Goal: Task Accomplishment & Management: Manage account settings

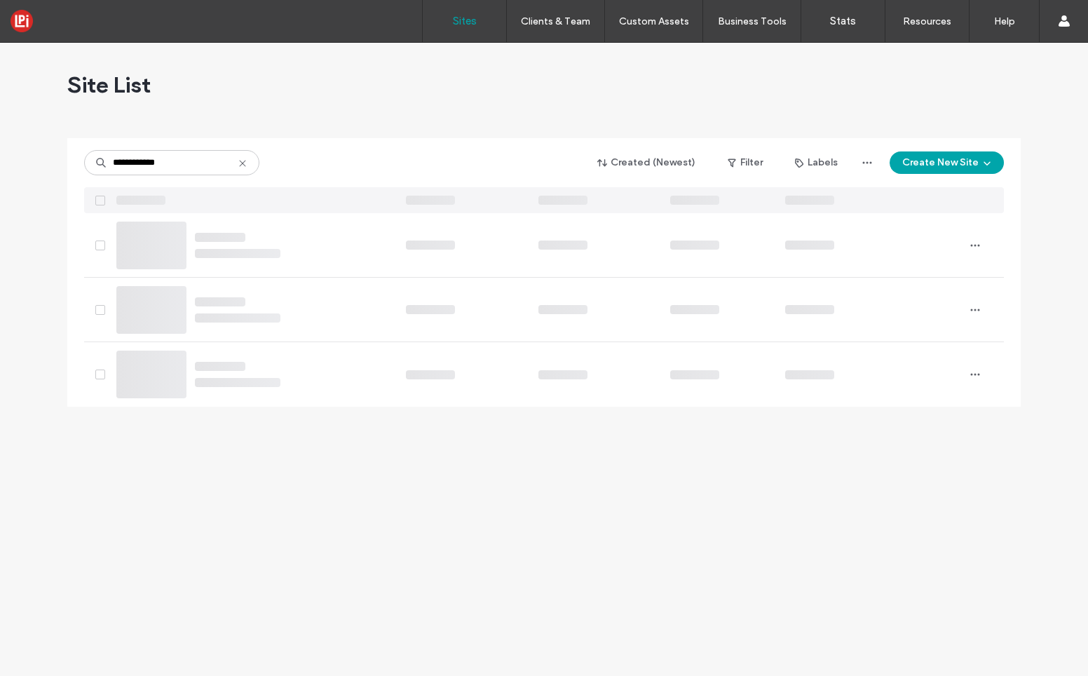
click at [152, 372] on div at bounding box center [151, 375] width 70 height 48
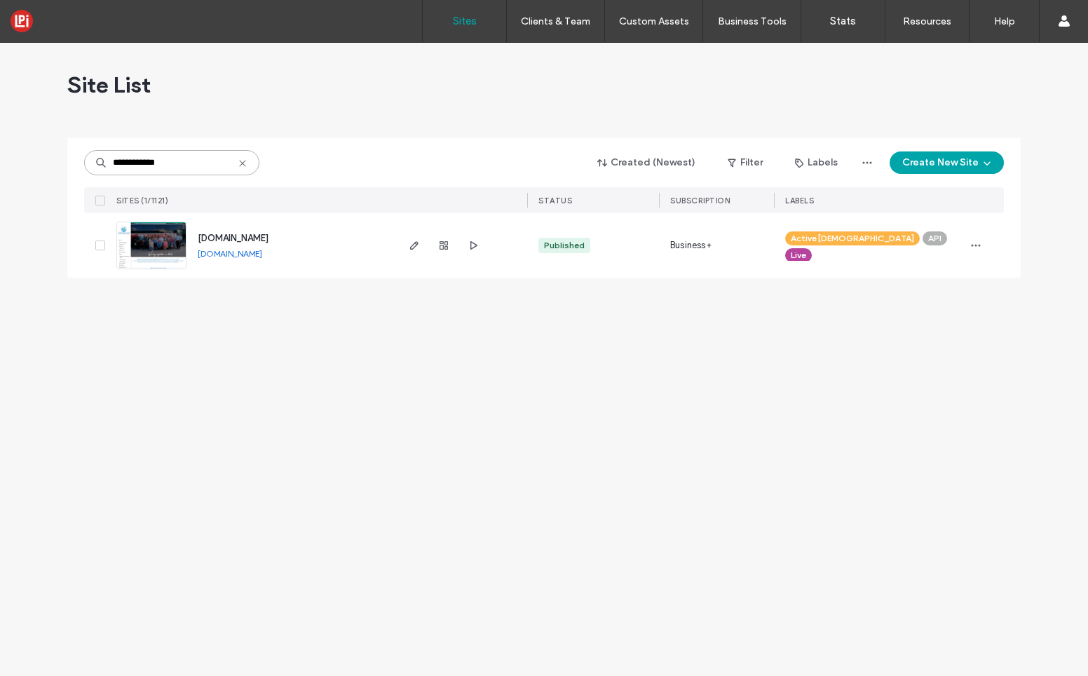
click at [179, 168] on input "**********" at bounding box center [171, 162] width 175 height 25
type input "**********"
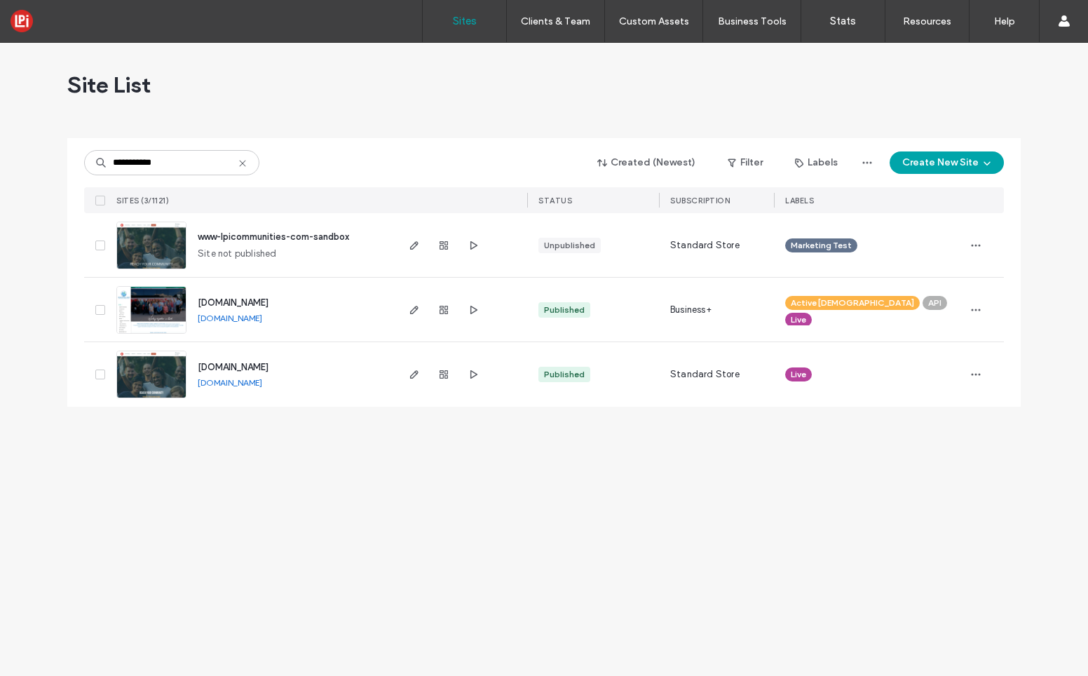
click at [153, 381] on img at bounding box center [151, 398] width 69 height 95
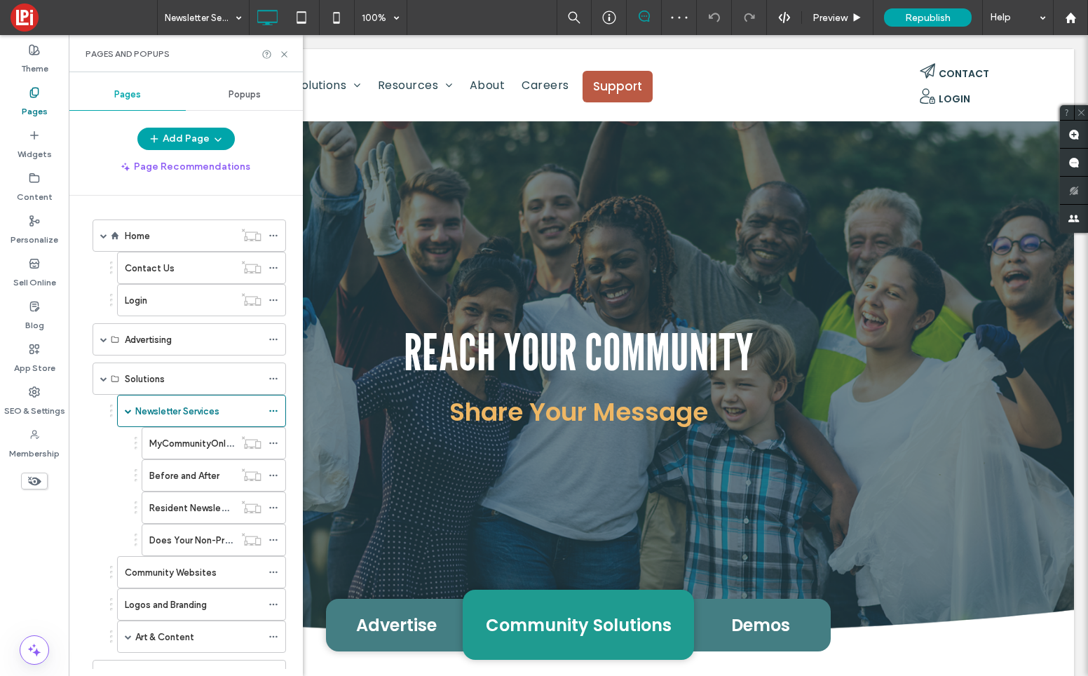
scroll to position [125, 0]
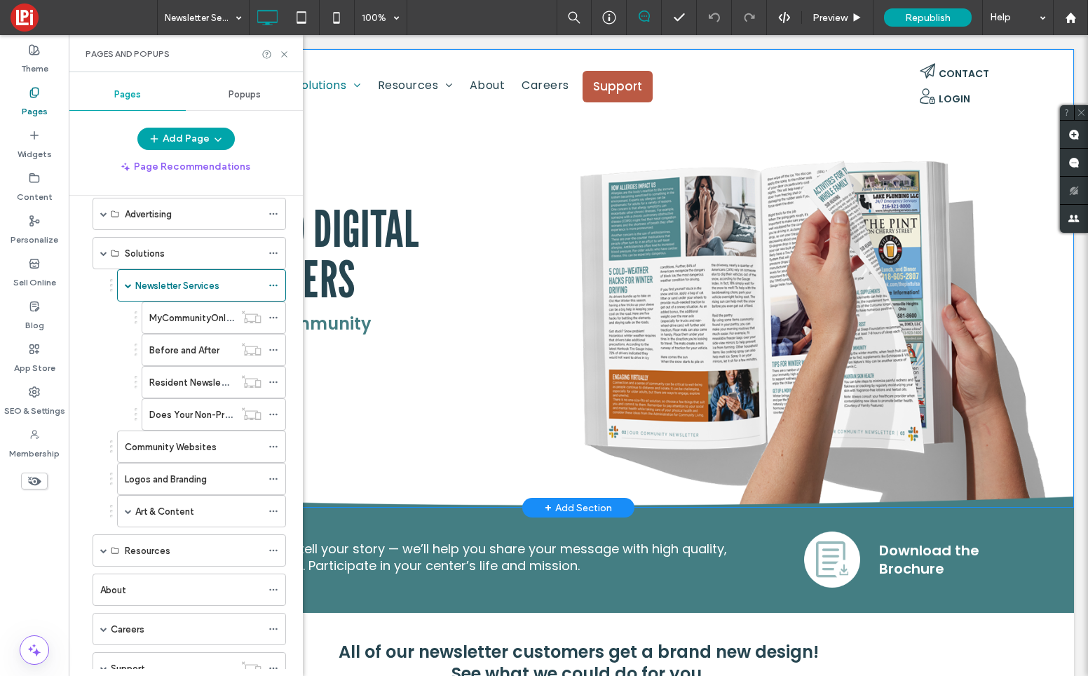
click at [454, 397] on div "print and digital NewsLetters Engage your community Get in Touch Click To Paste" at bounding box center [578, 302] width 841 height 213
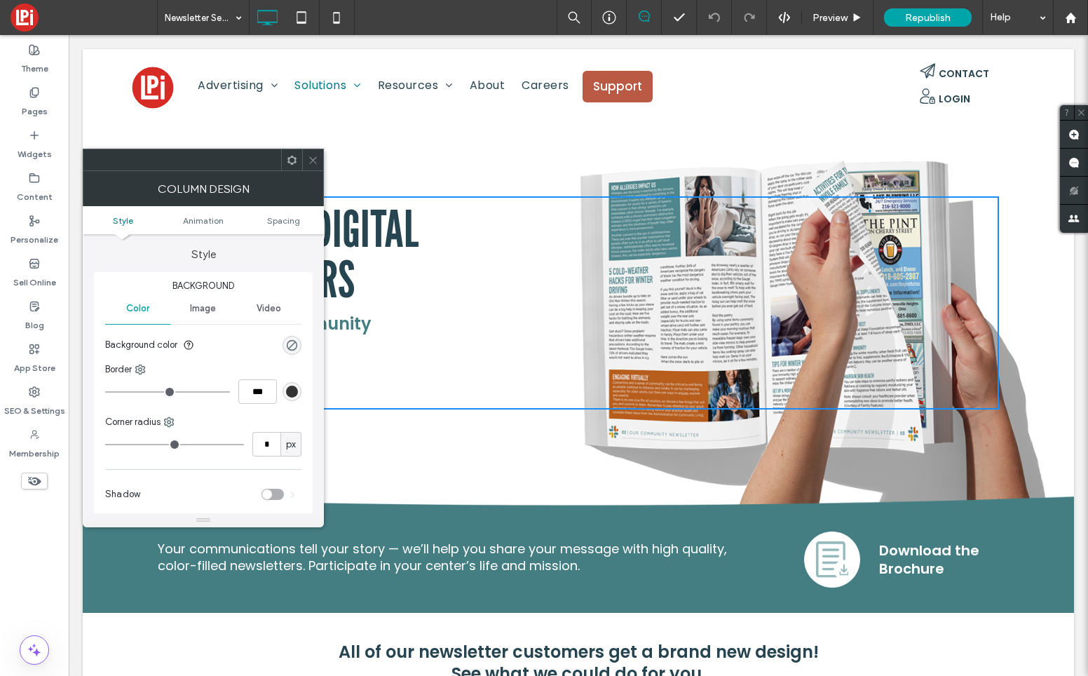
click at [314, 161] on use at bounding box center [312, 159] width 7 height 7
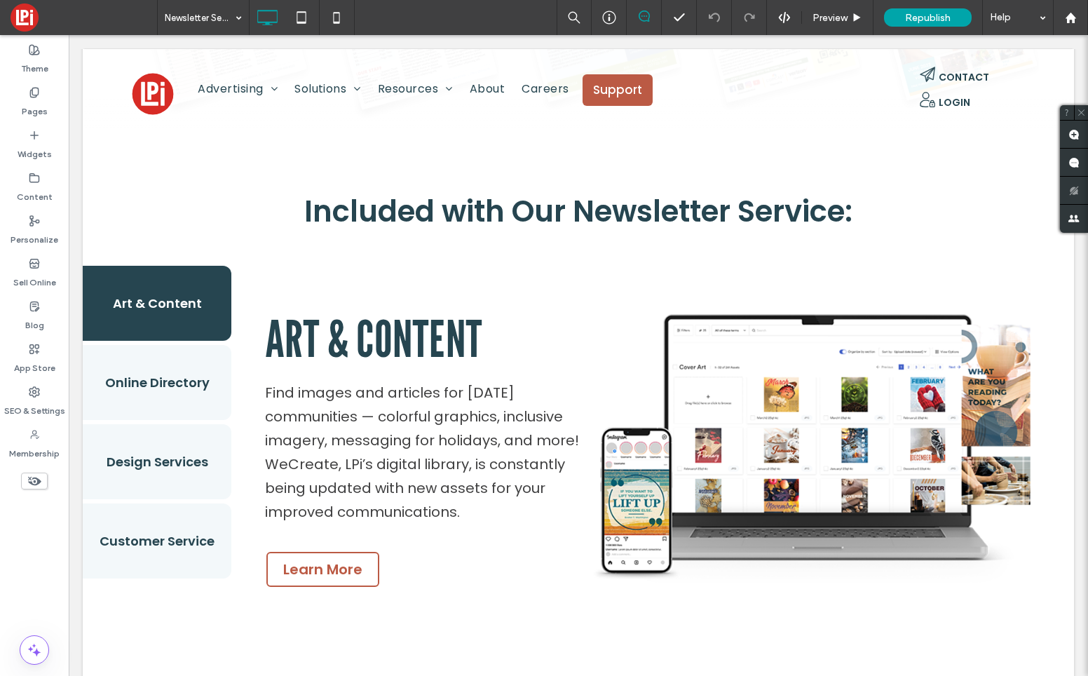
scroll to position [824, 0]
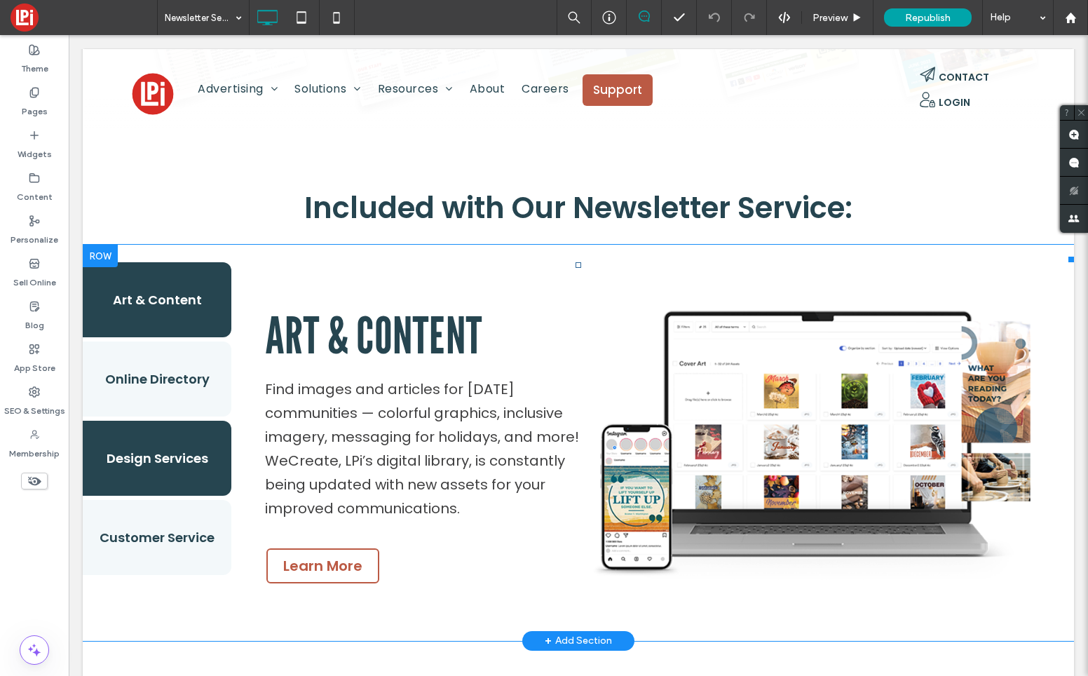
click at [172, 466] on button "Design Services" at bounding box center [157, 458] width 149 height 75
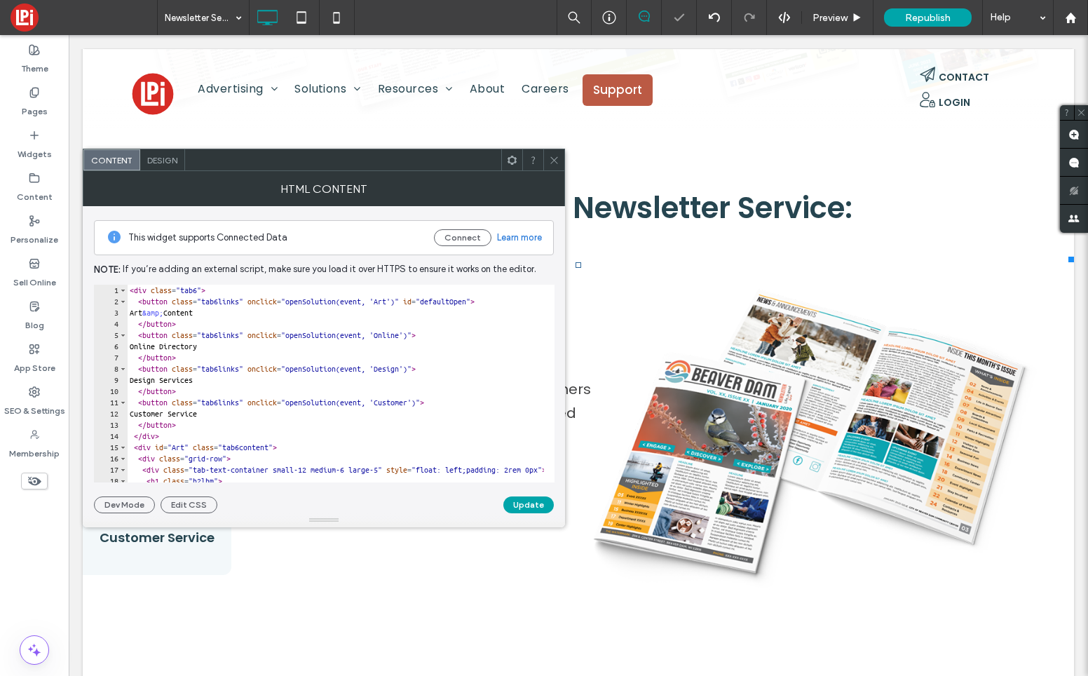
click at [559, 161] on icon at bounding box center [554, 160] width 11 height 11
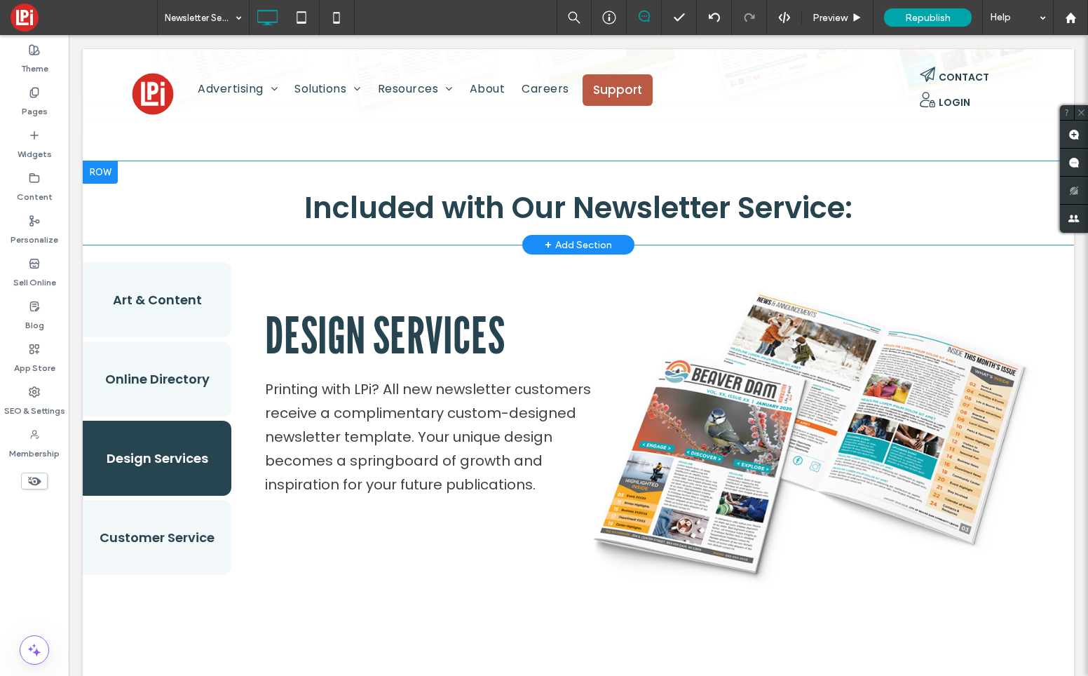
click at [107, 168] on div at bounding box center [100, 172] width 35 height 22
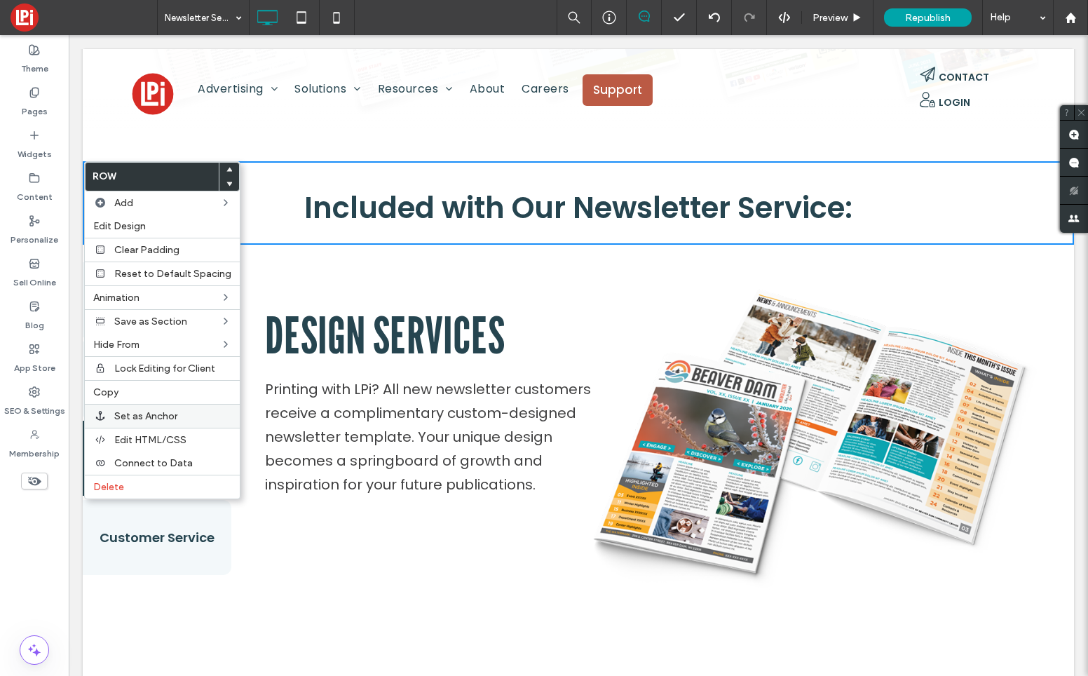
click at [146, 416] on span "Set as Anchor" at bounding box center [145, 416] width 63 height 12
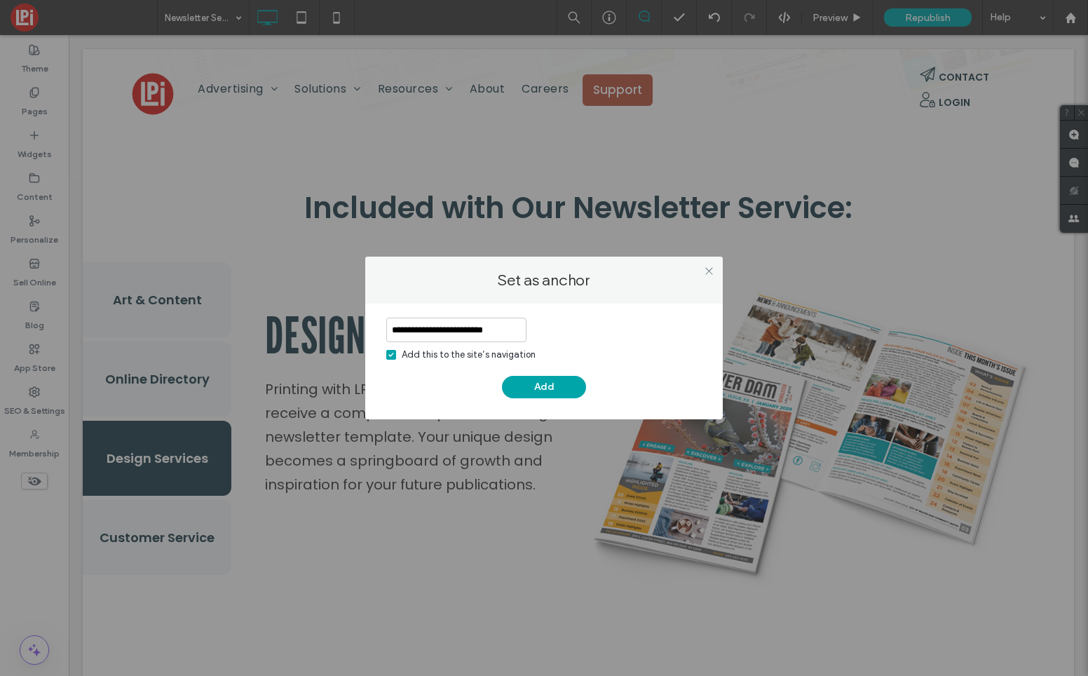
click at [393, 358] on span at bounding box center [391, 355] width 10 height 10
click at [446, 327] on input "**********" at bounding box center [456, 330] width 140 height 25
click at [426, 329] on input "**********" at bounding box center [456, 330] width 140 height 25
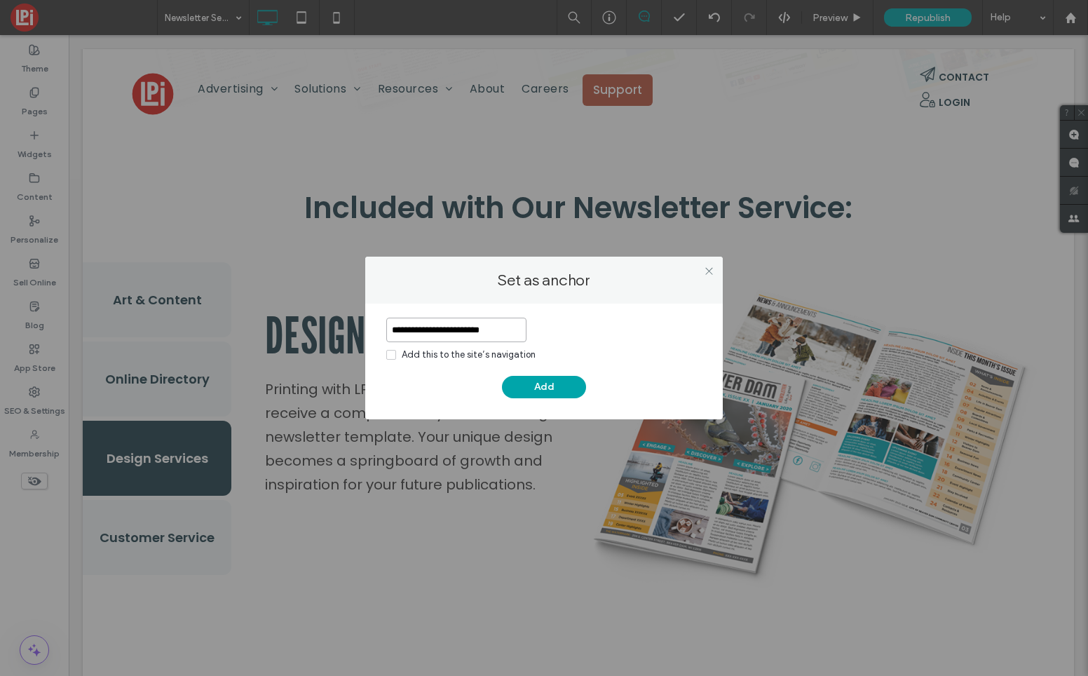
click at [461, 329] on input "**********" at bounding box center [456, 330] width 140 height 25
type input "**********"
click at [531, 382] on button "Add" at bounding box center [544, 387] width 84 height 22
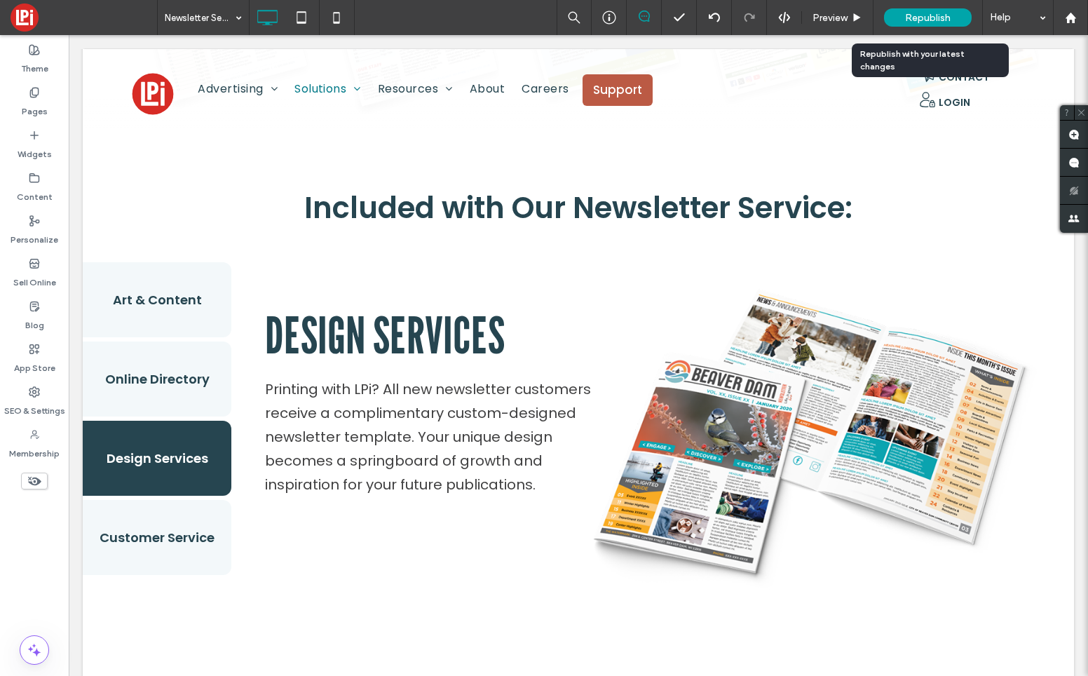
click at [909, 17] on span "Republish" at bounding box center [928, 18] width 46 height 12
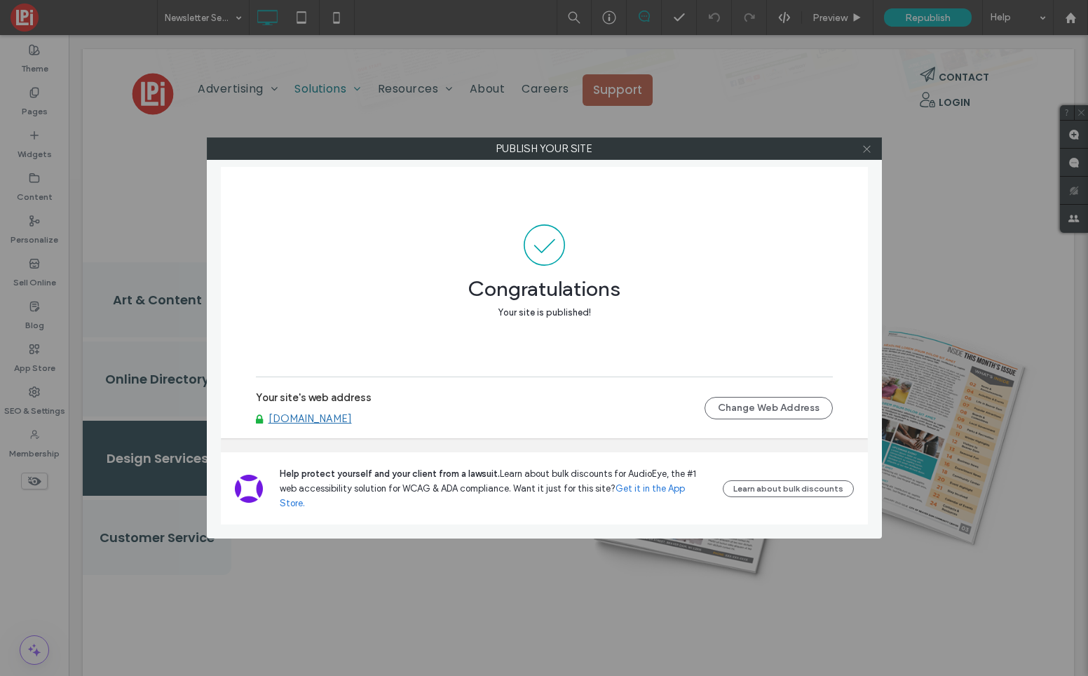
click at [864, 146] on use at bounding box center [866, 148] width 7 height 7
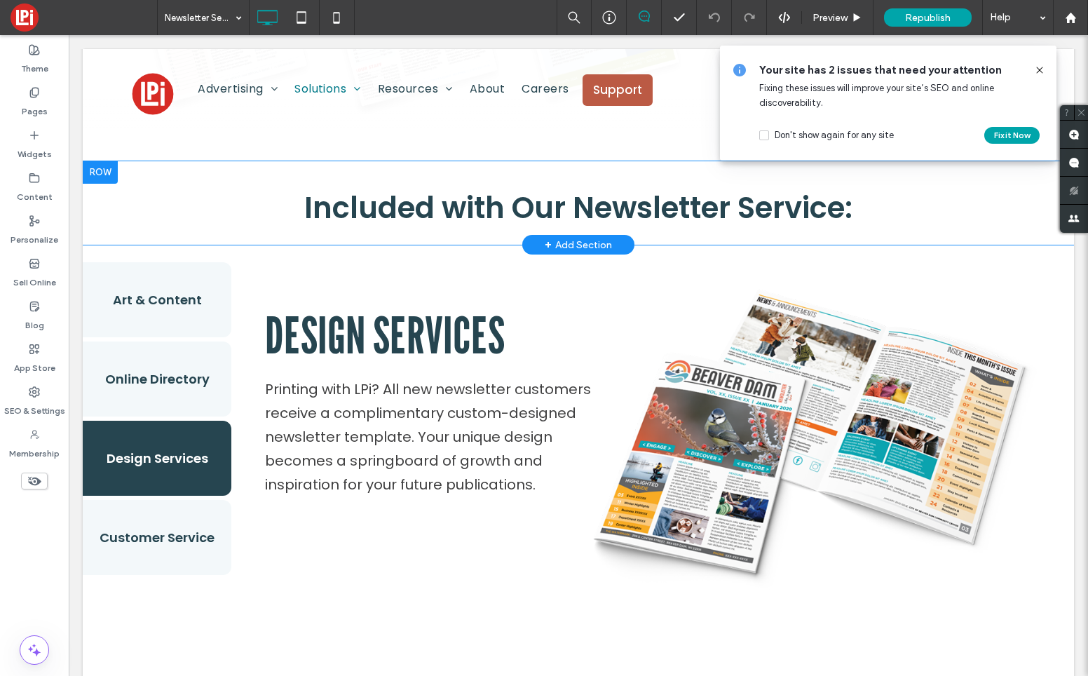
click at [102, 166] on div at bounding box center [100, 172] width 35 height 22
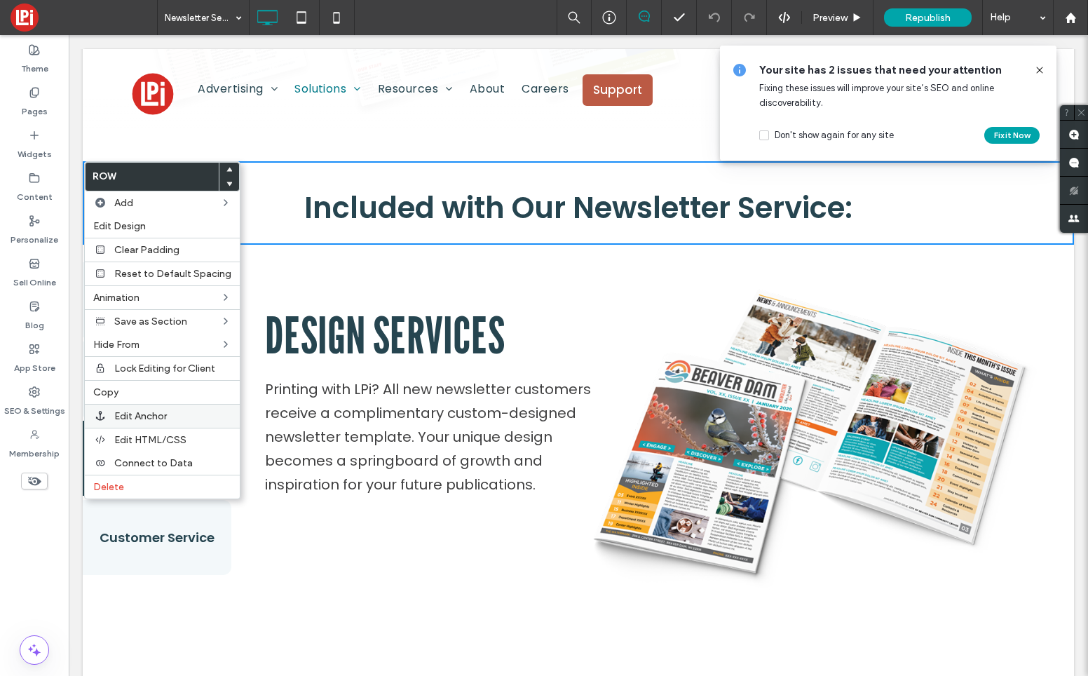
click at [162, 419] on span "Edit Anchor" at bounding box center [140, 416] width 53 height 12
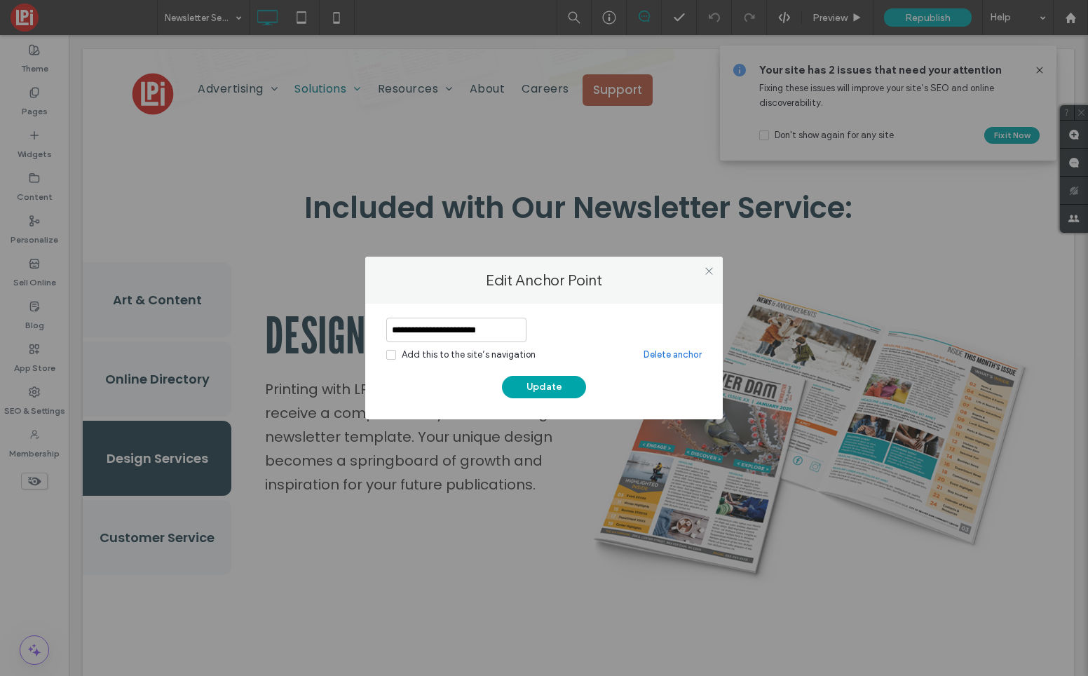
click at [461, 327] on input "**********" at bounding box center [456, 330] width 140 height 25
click at [707, 269] on use at bounding box center [708, 270] width 7 height 7
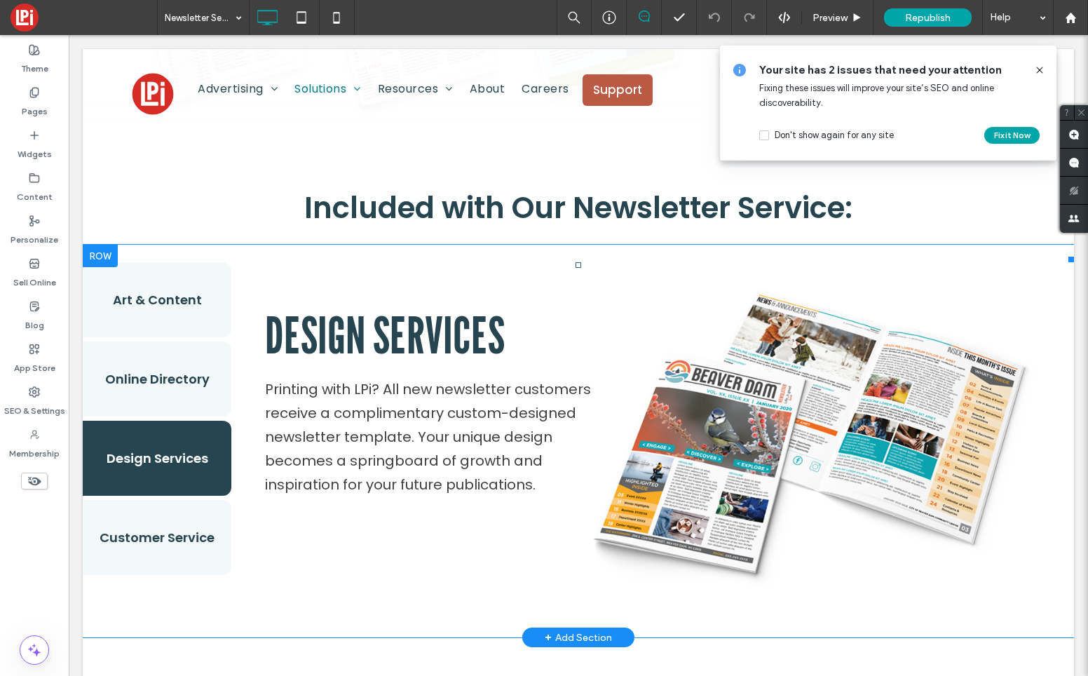
click at [191, 471] on button "Design Services" at bounding box center [157, 458] width 149 height 75
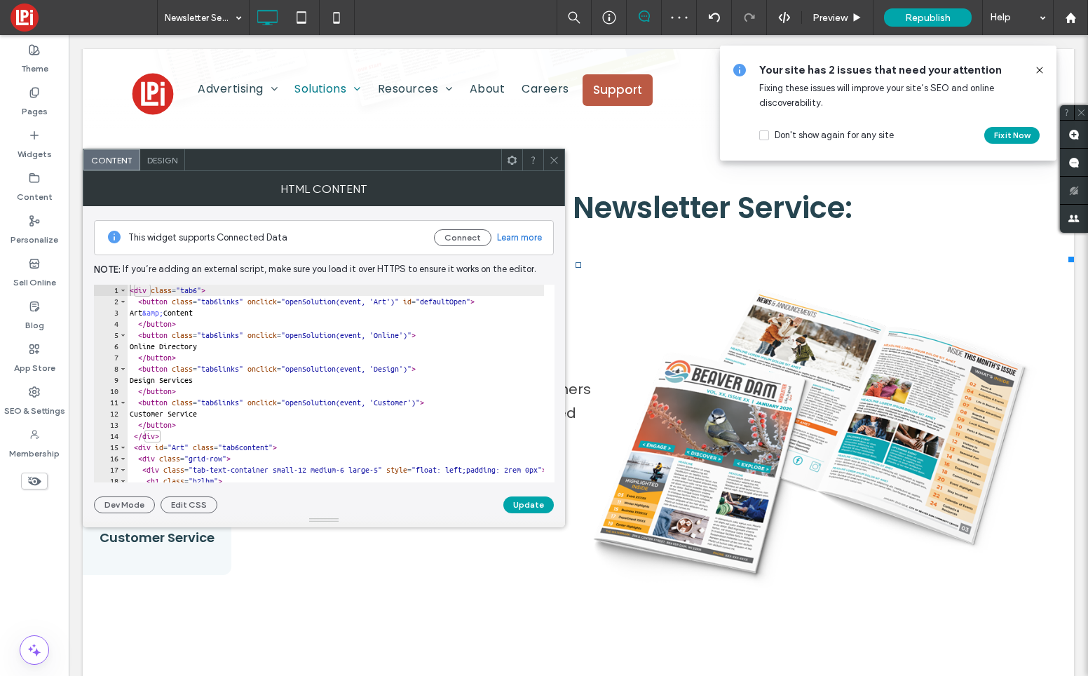
click at [164, 168] on div "Design" at bounding box center [162, 159] width 45 height 21
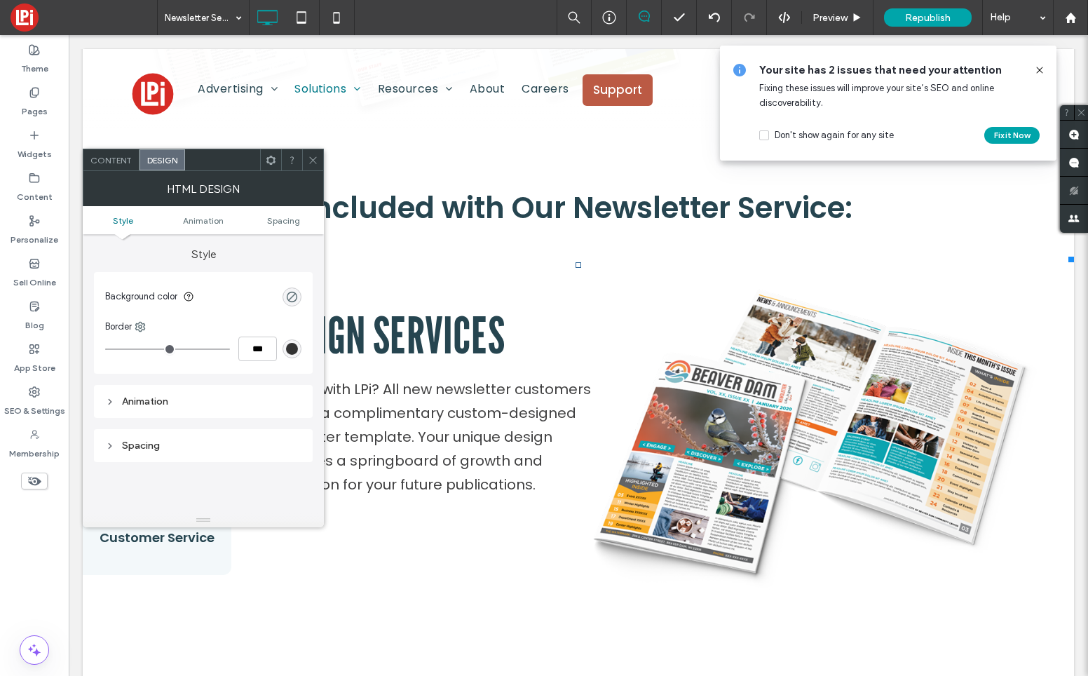
click at [282, 174] on div "HTML Design" at bounding box center [203, 188] width 241 height 35
click at [273, 165] on span at bounding box center [271, 159] width 11 height 21
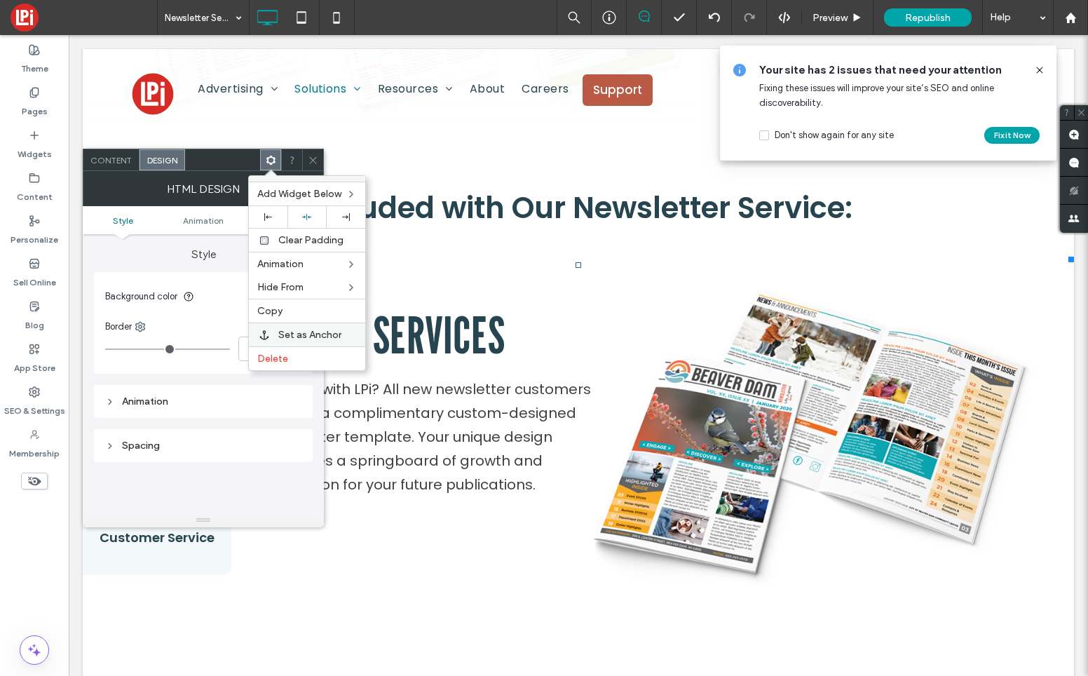
click at [313, 338] on span "Set as Anchor" at bounding box center [309, 335] width 63 height 12
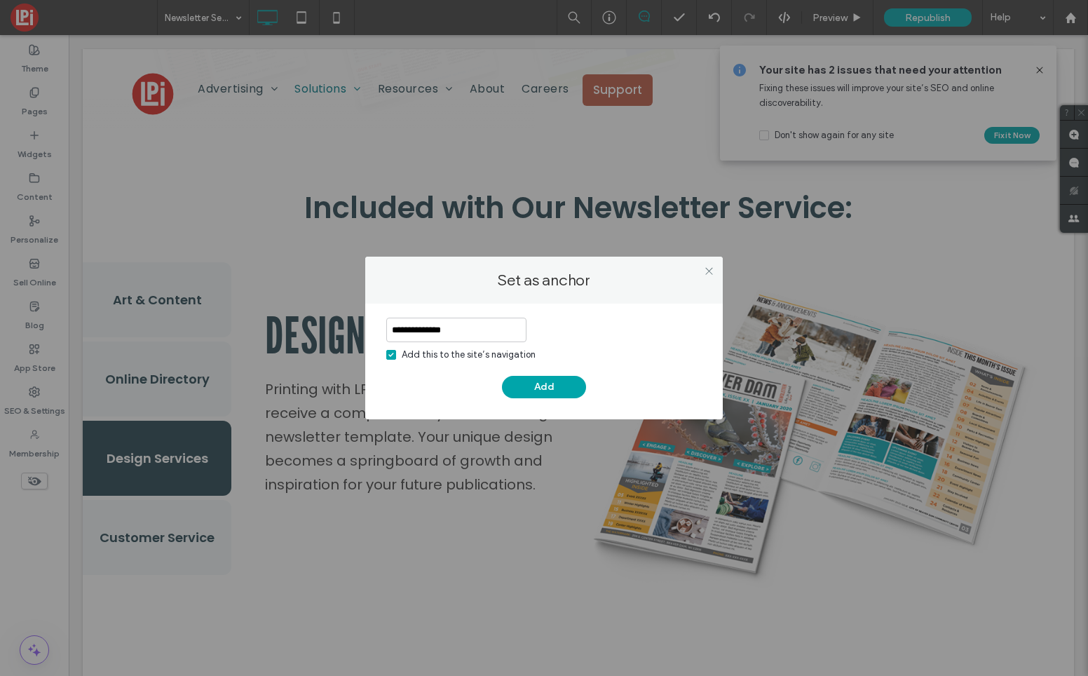
type input "**********"
click at [390, 354] on icon at bounding box center [391, 355] width 6 height 4
click at [536, 390] on button "Add" at bounding box center [544, 387] width 84 height 22
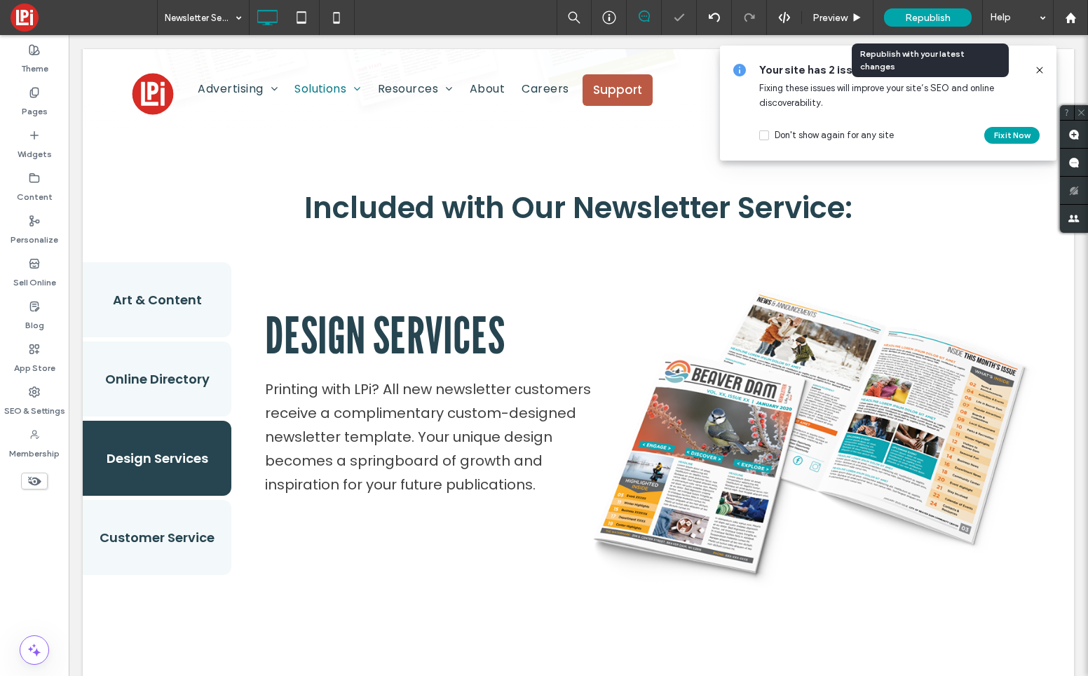
click at [949, 20] on span "Republish" at bounding box center [928, 18] width 46 height 12
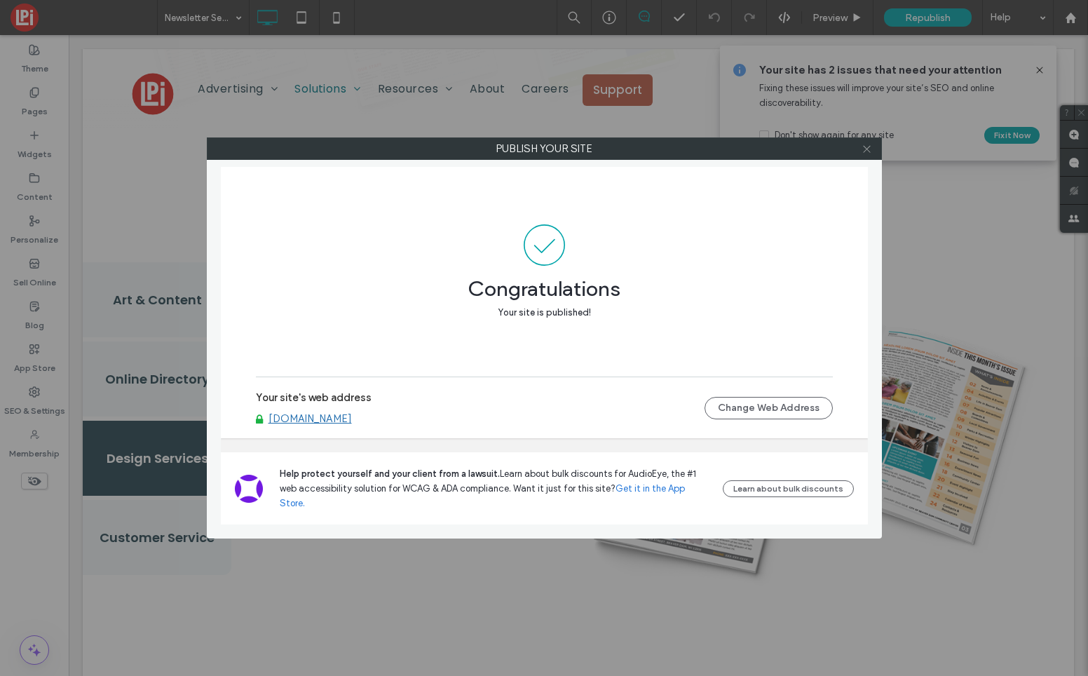
click at [862, 149] on icon at bounding box center [867, 149] width 11 height 11
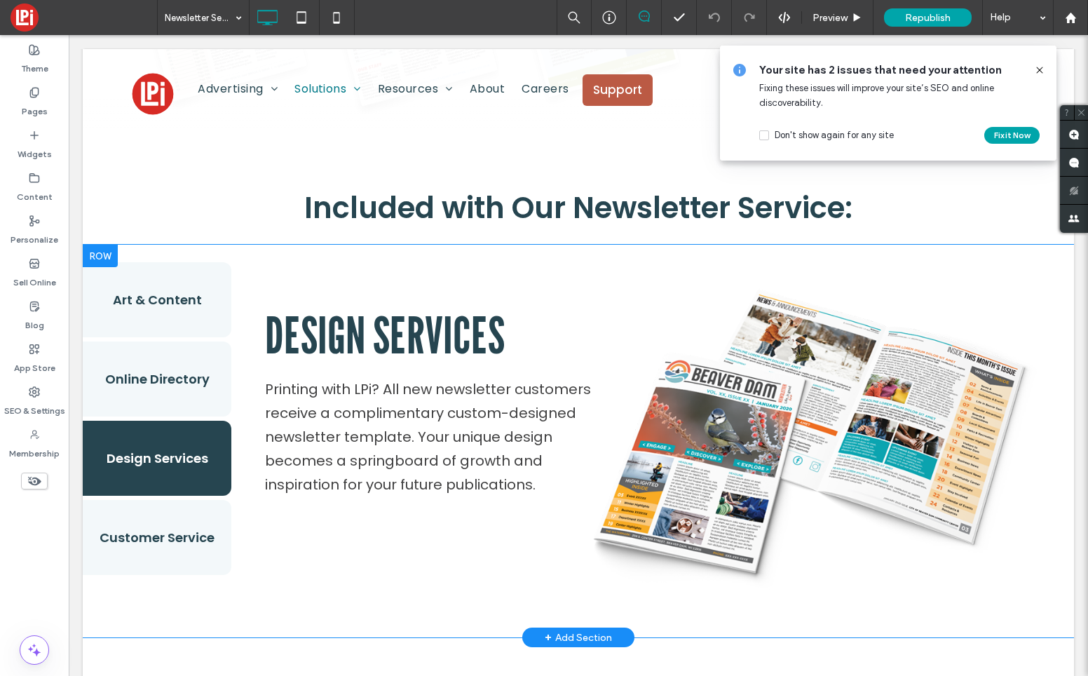
click at [90, 247] on div at bounding box center [100, 256] width 35 height 22
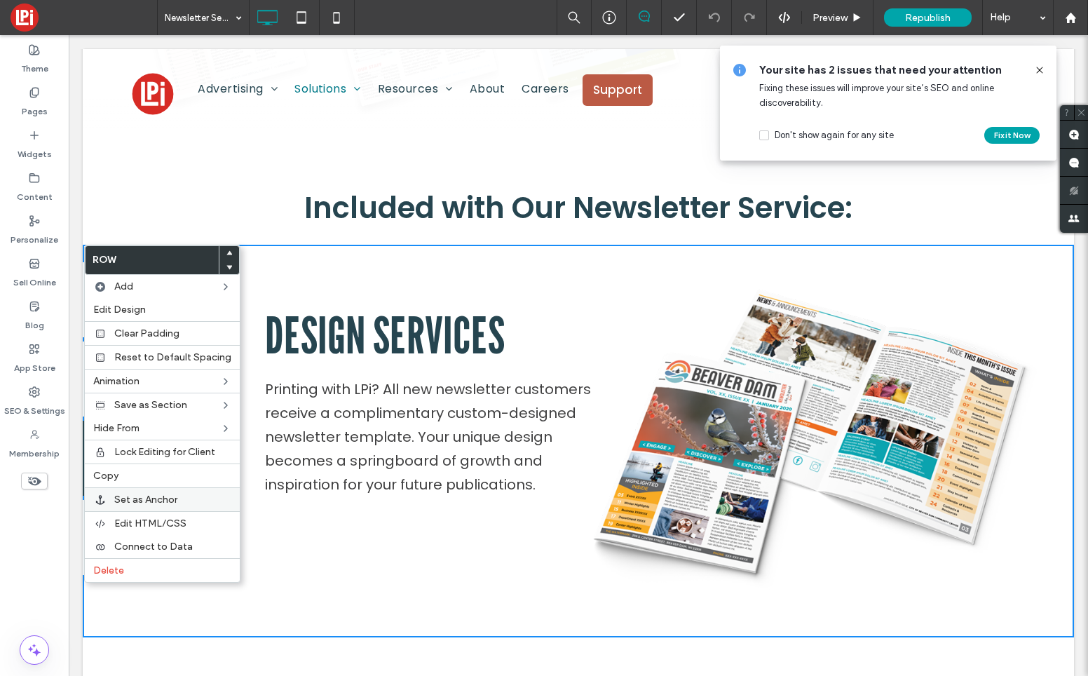
click at [161, 504] on span "Set as Anchor" at bounding box center [145, 500] width 63 height 12
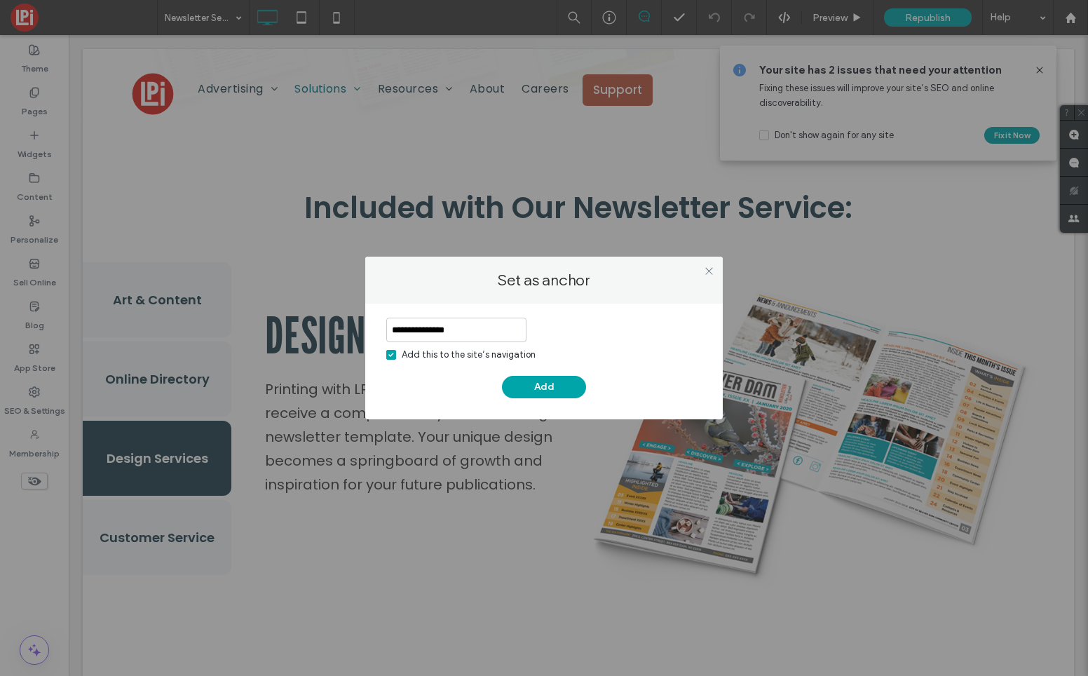
type input "**********"
click at [386, 354] on span at bounding box center [391, 355] width 10 height 10
click at [564, 384] on button "Add" at bounding box center [544, 387] width 84 height 22
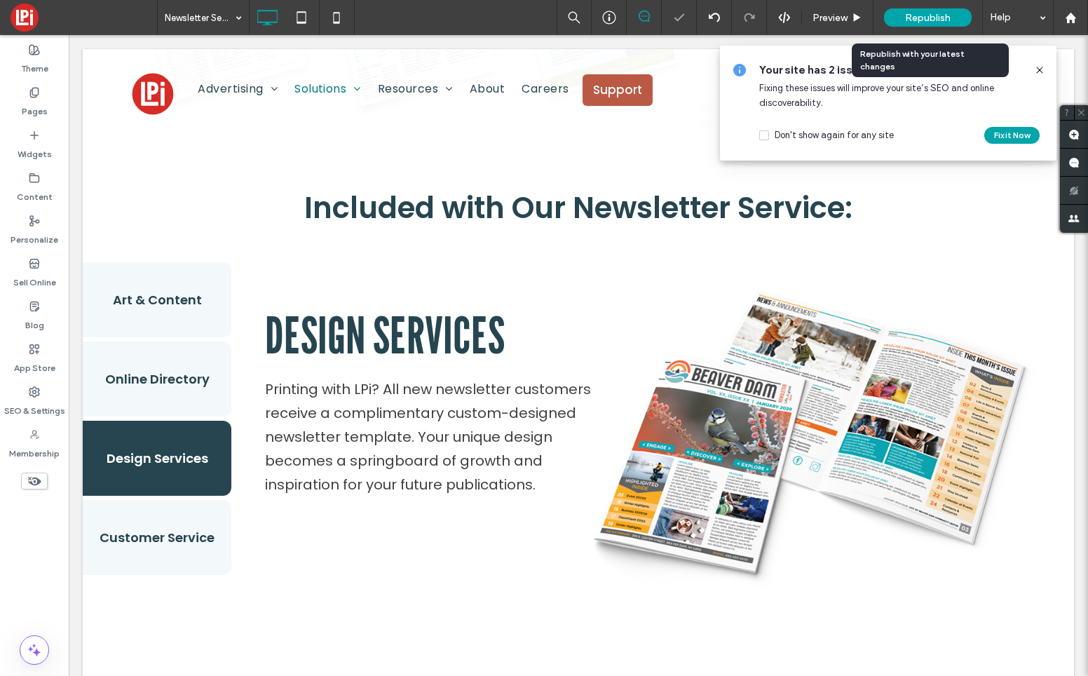
click at [913, 14] on span "Republish" at bounding box center [928, 18] width 46 height 12
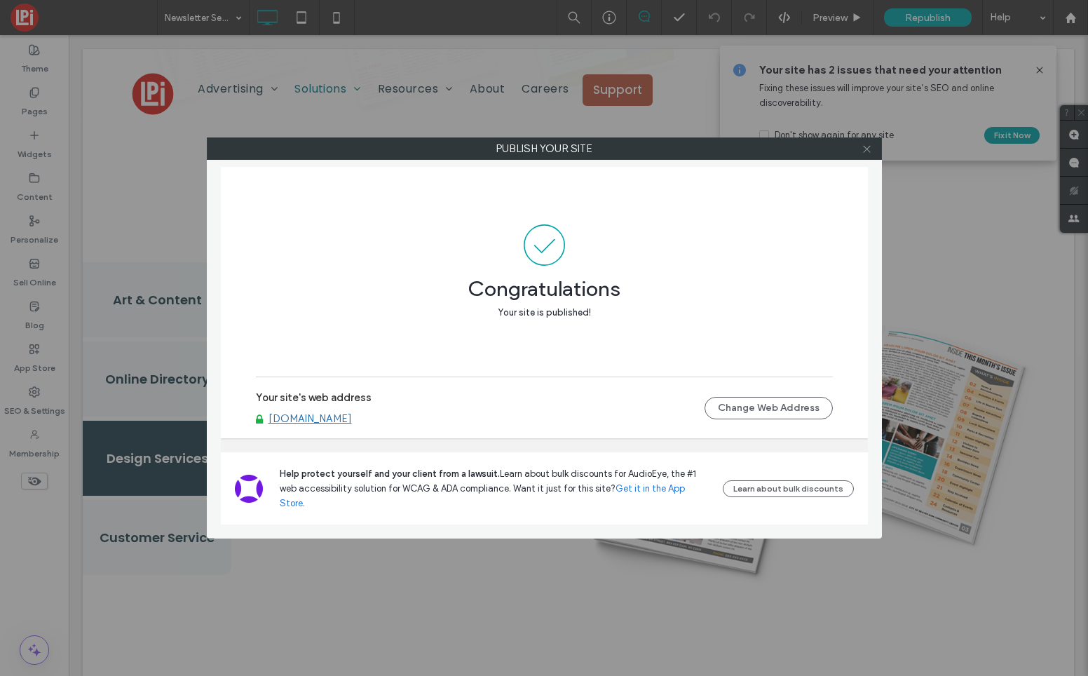
click at [864, 145] on icon at bounding box center [867, 149] width 11 height 11
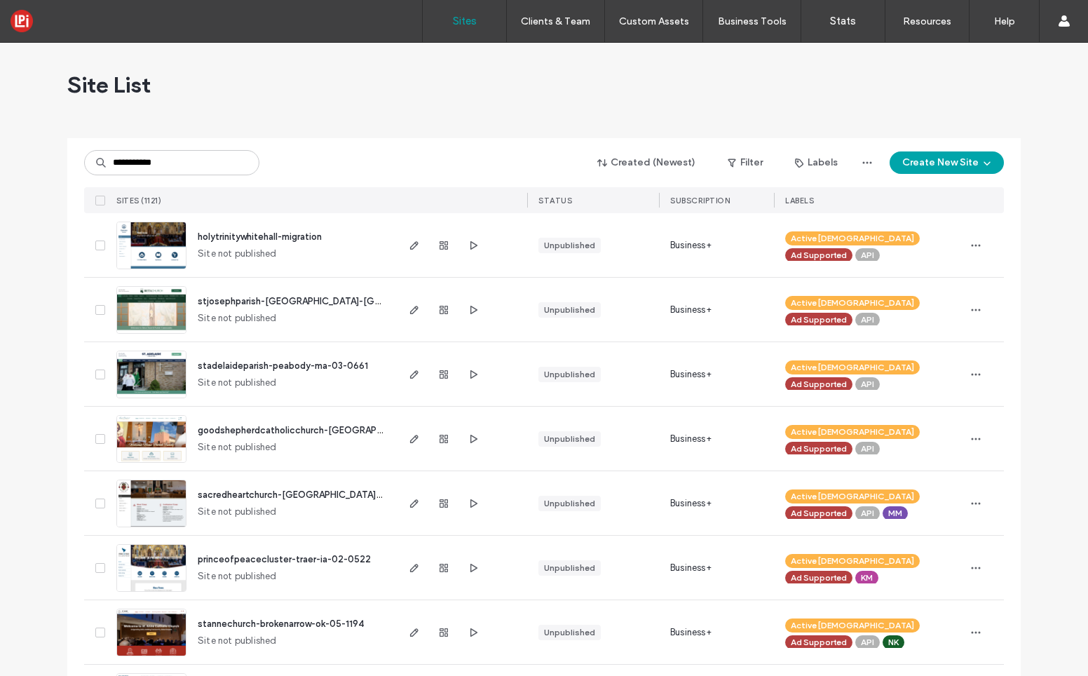
type input "**********"
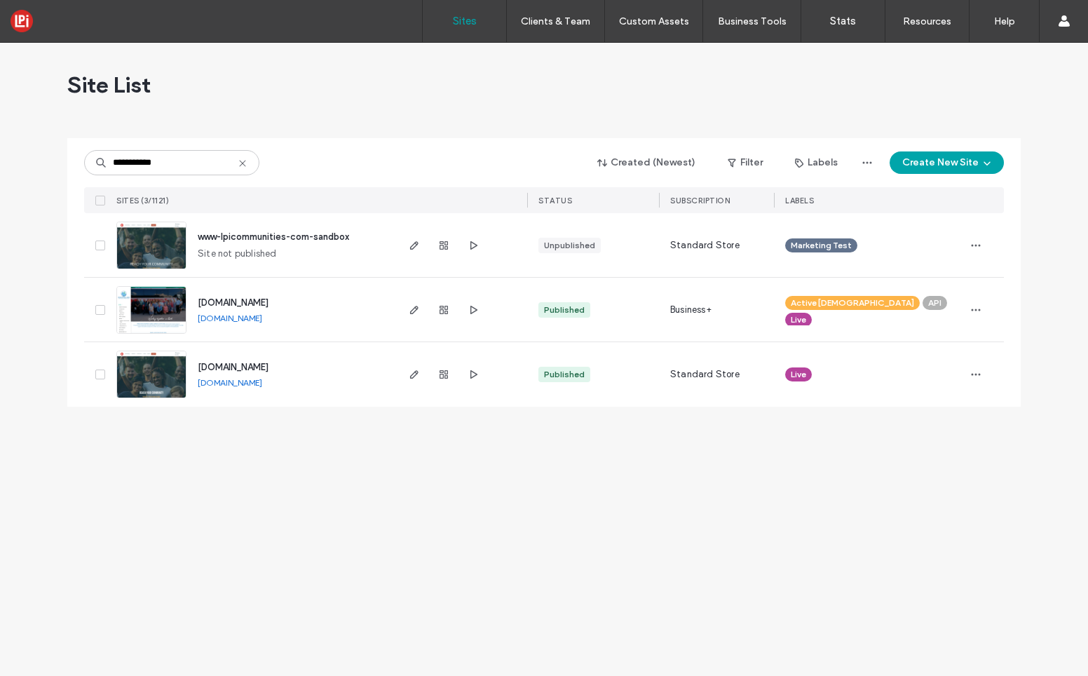
click at [165, 375] on img at bounding box center [151, 398] width 69 height 95
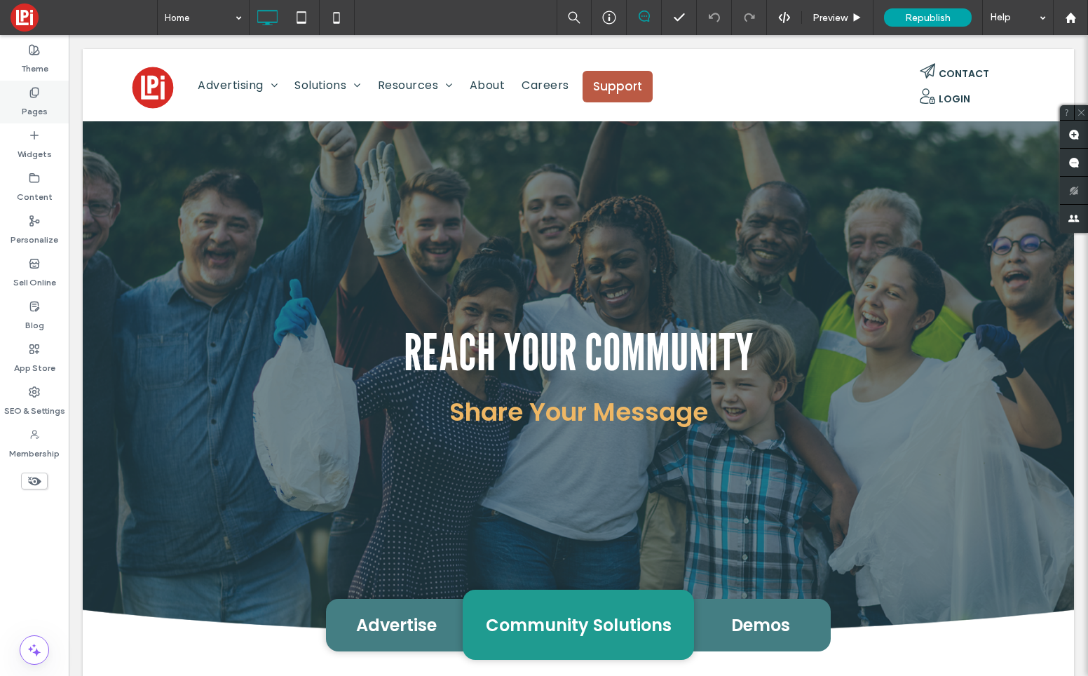
click at [32, 93] on use at bounding box center [34, 92] width 8 height 9
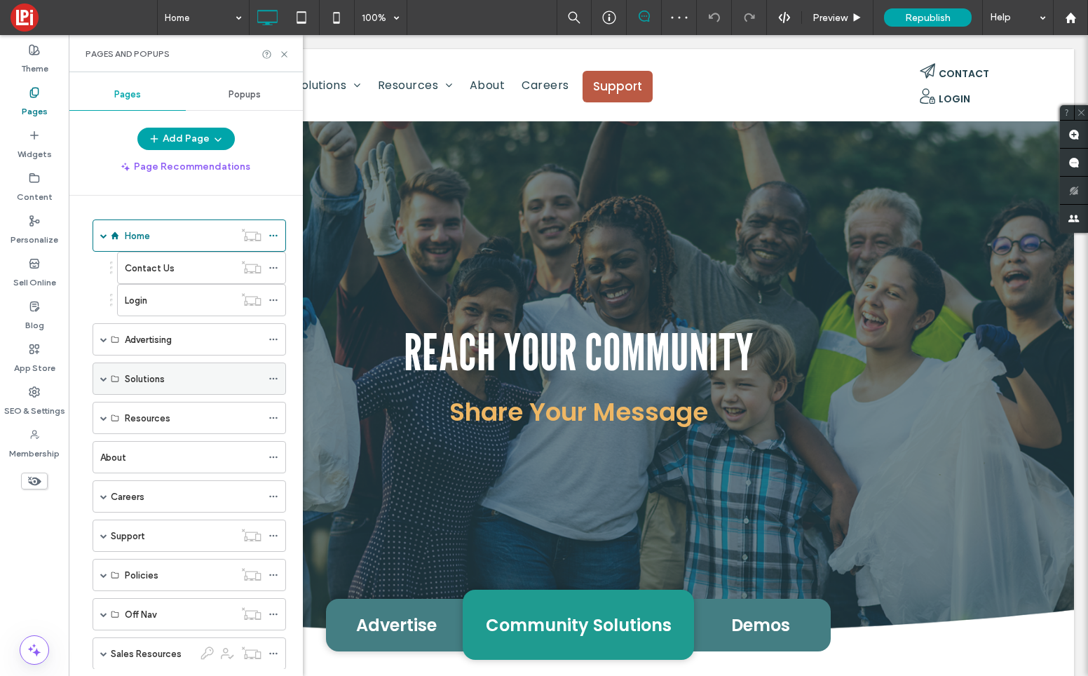
click at [102, 376] on span at bounding box center [103, 378] width 7 height 7
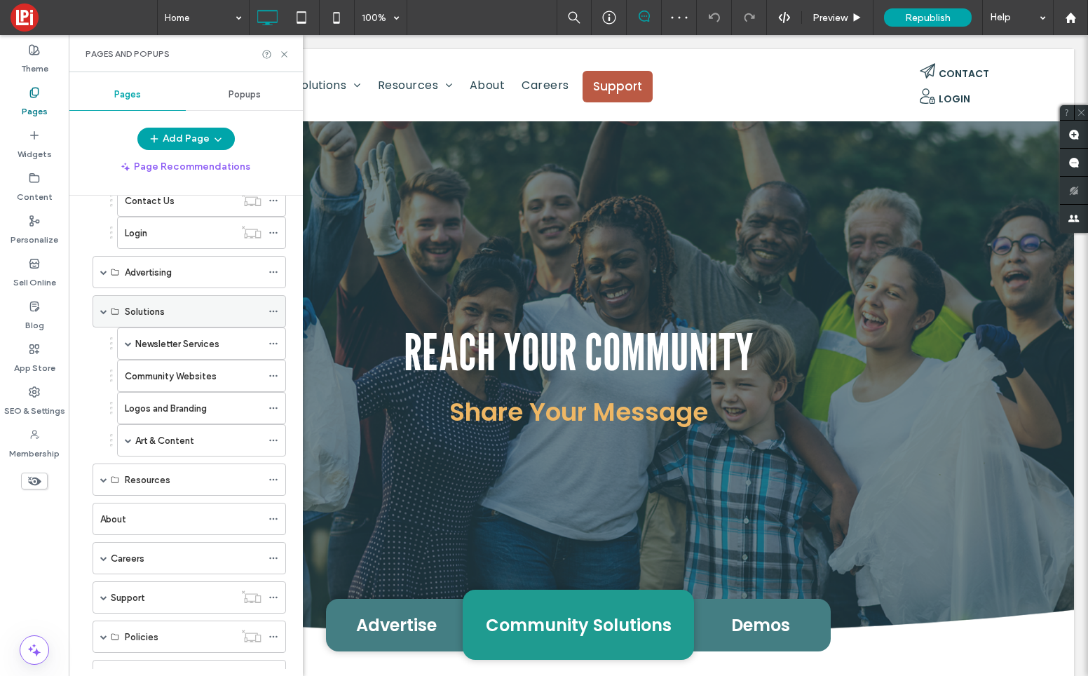
scroll to position [79, 0]
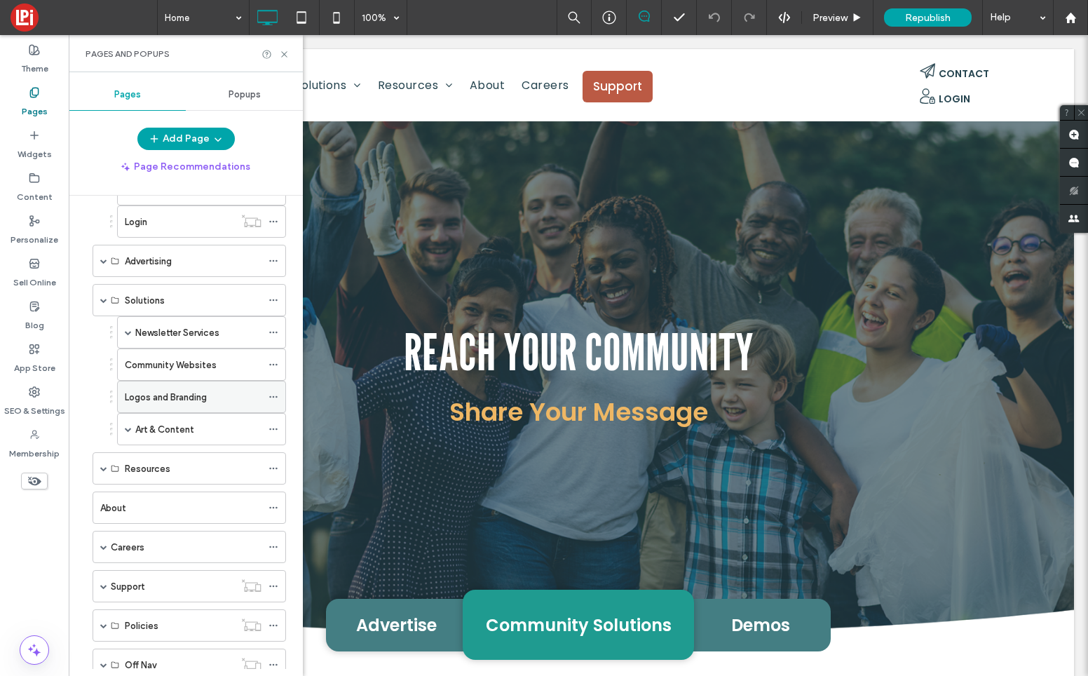
click at [175, 397] on label "Logos and Branding" at bounding box center [166, 397] width 82 height 25
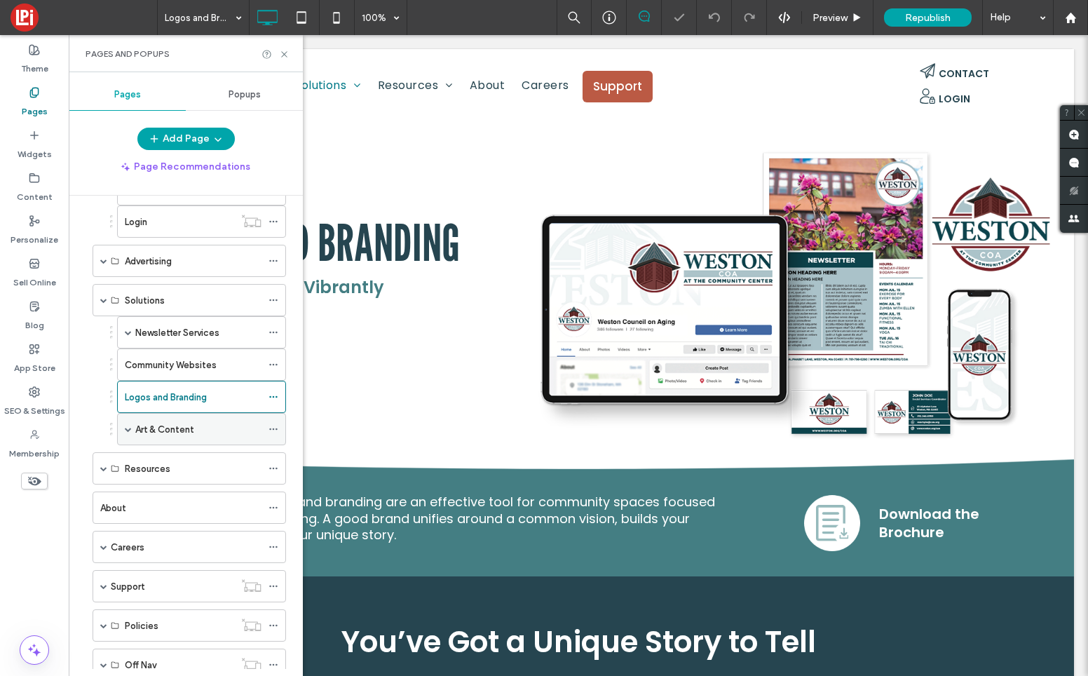
click at [175, 426] on label "Art & Content" at bounding box center [164, 429] width 59 height 25
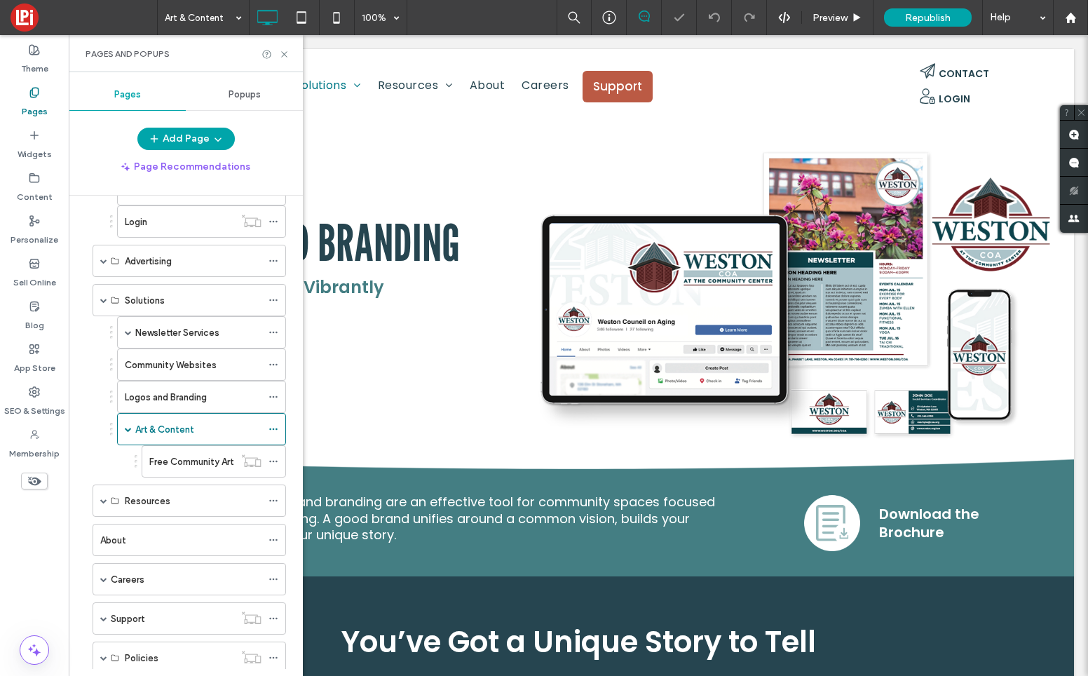
click at [196, 332] on div at bounding box center [544, 338] width 1088 height 676
click at [214, 337] on div at bounding box center [544, 338] width 1088 height 676
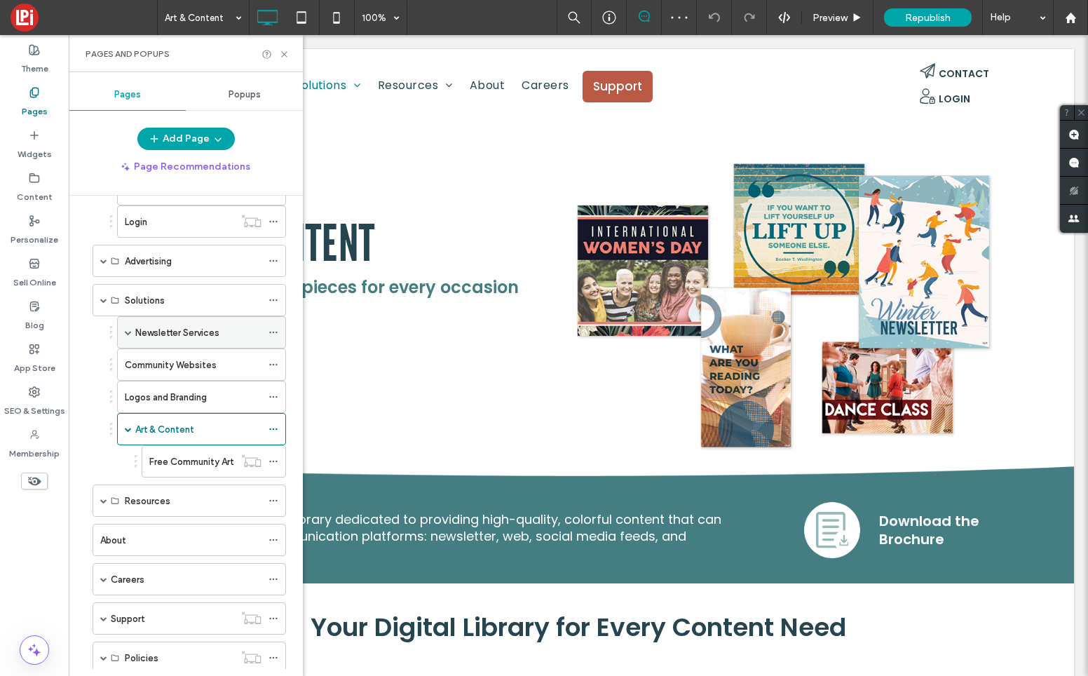
click at [222, 328] on div "Newsletter Services" at bounding box center [198, 332] width 126 height 15
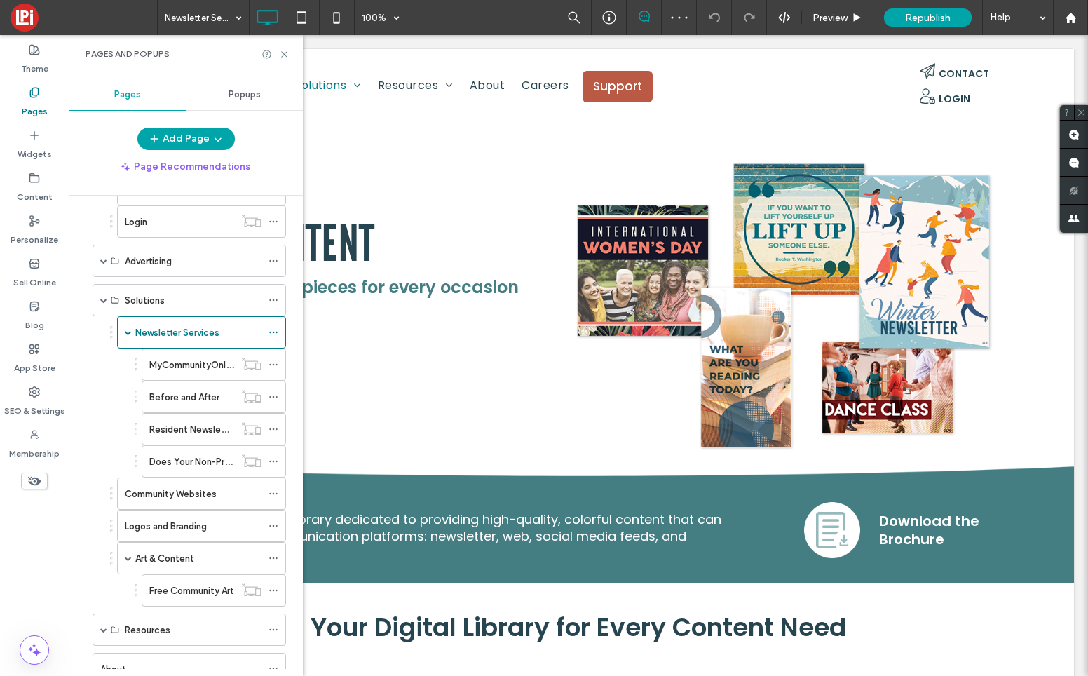
click at [285, 50] on div at bounding box center [544, 338] width 1088 height 676
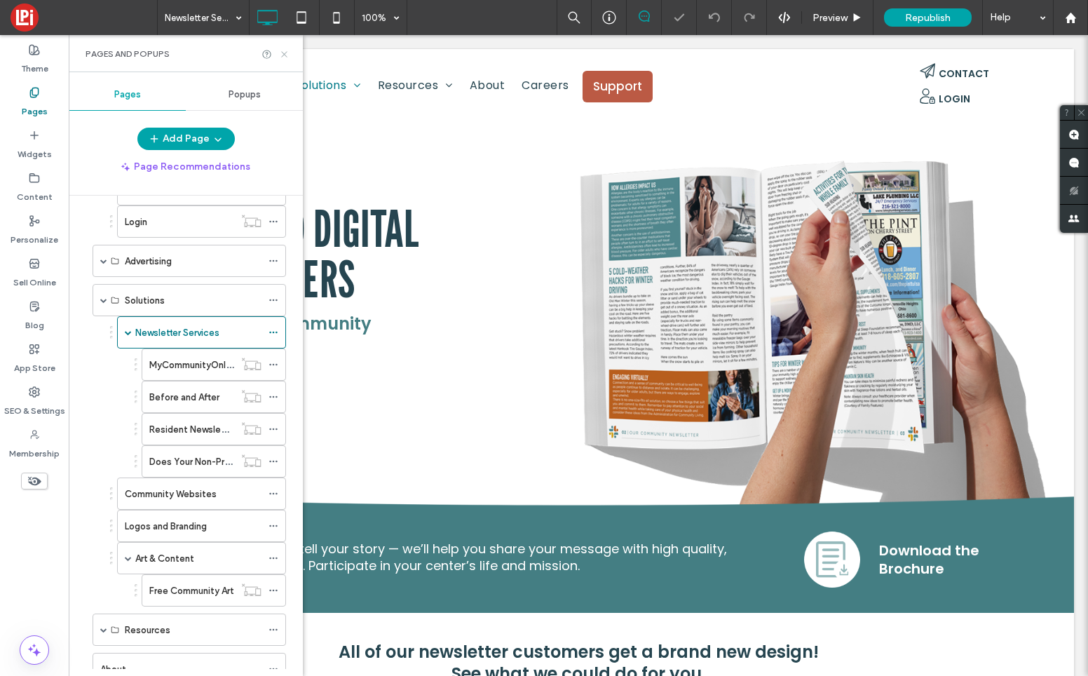
click at [285, 55] on icon at bounding box center [284, 54] width 11 height 11
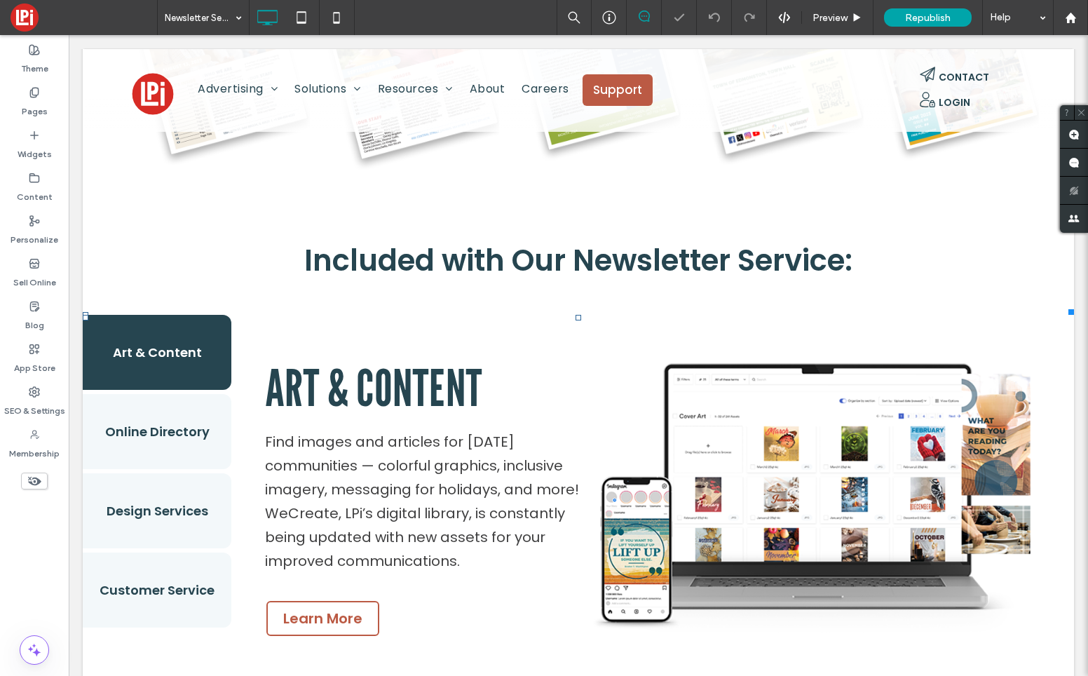
scroll to position [774, 0]
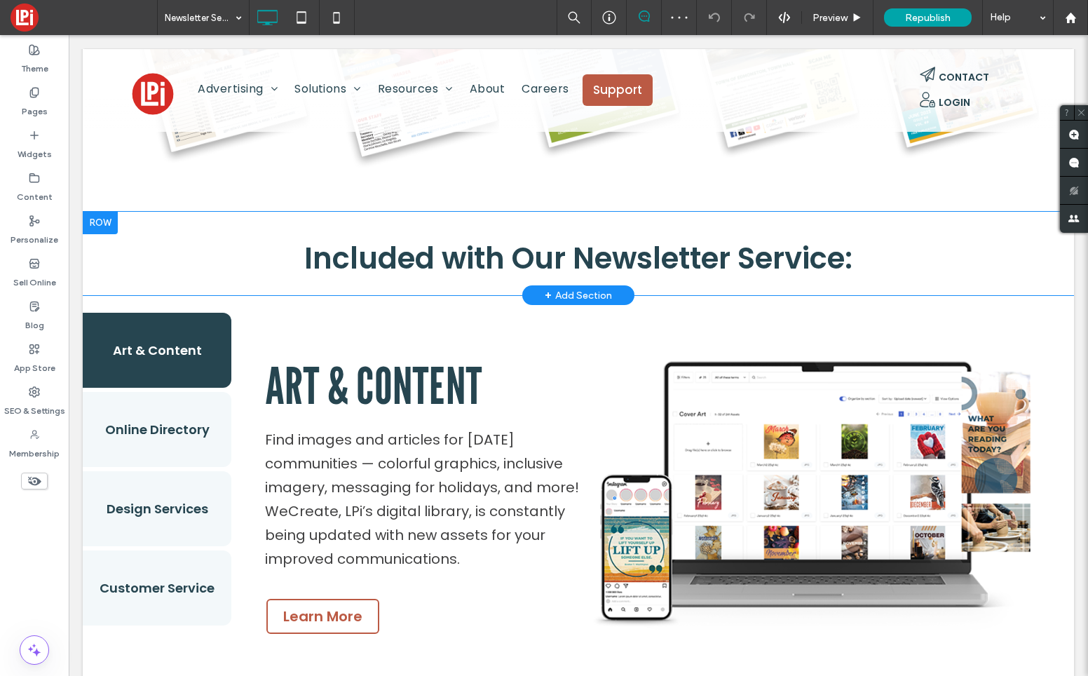
click at [104, 219] on div at bounding box center [100, 223] width 35 height 22
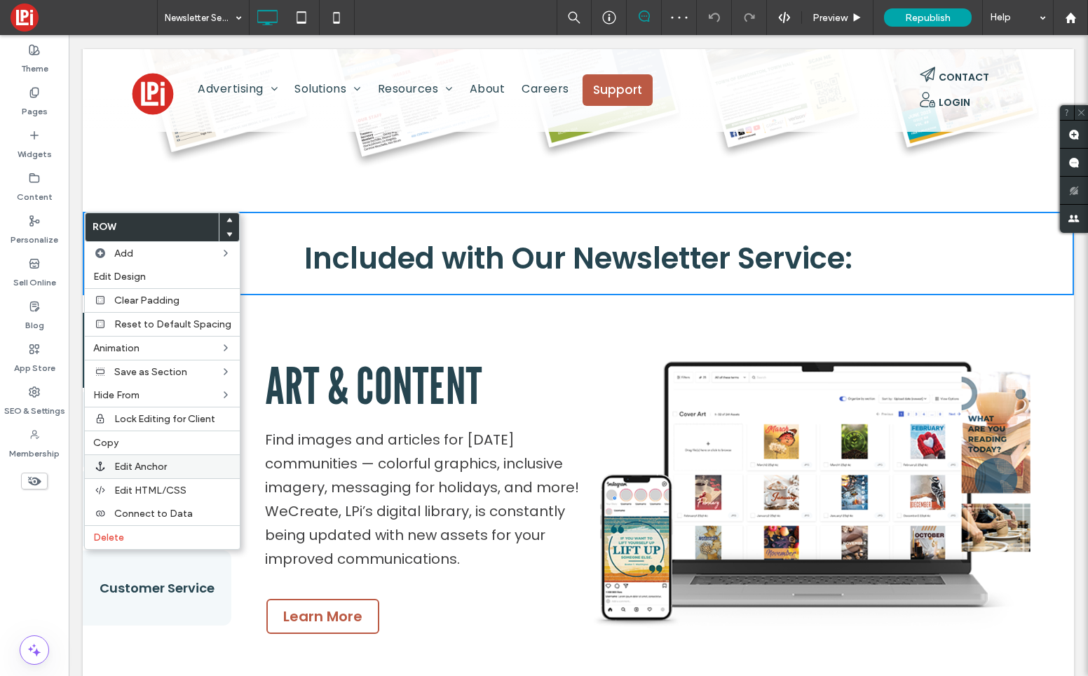
click at [149, 470] on span "Edit Anchor" at bounding box center [140, 467] width 53 height 12
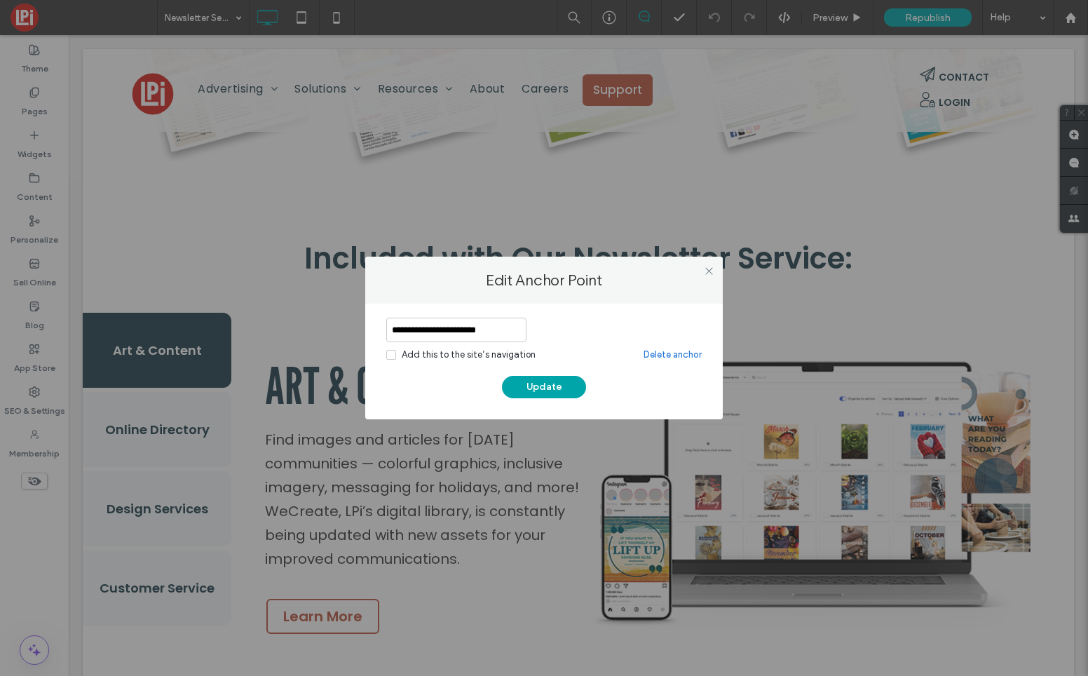
click at [684, 354] on link "Delete anchor" at bounding box center [673, 355] width 58 height 14
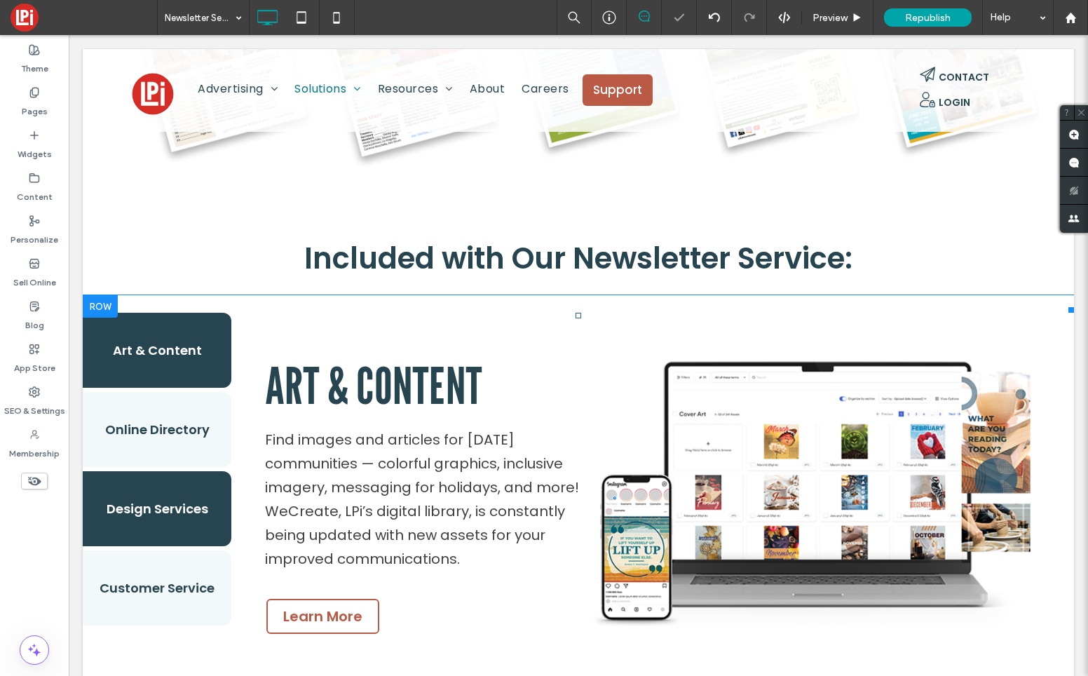
click at [153, 505] on button "Design Services" at bounding box center [157, 508] width 149 height 75
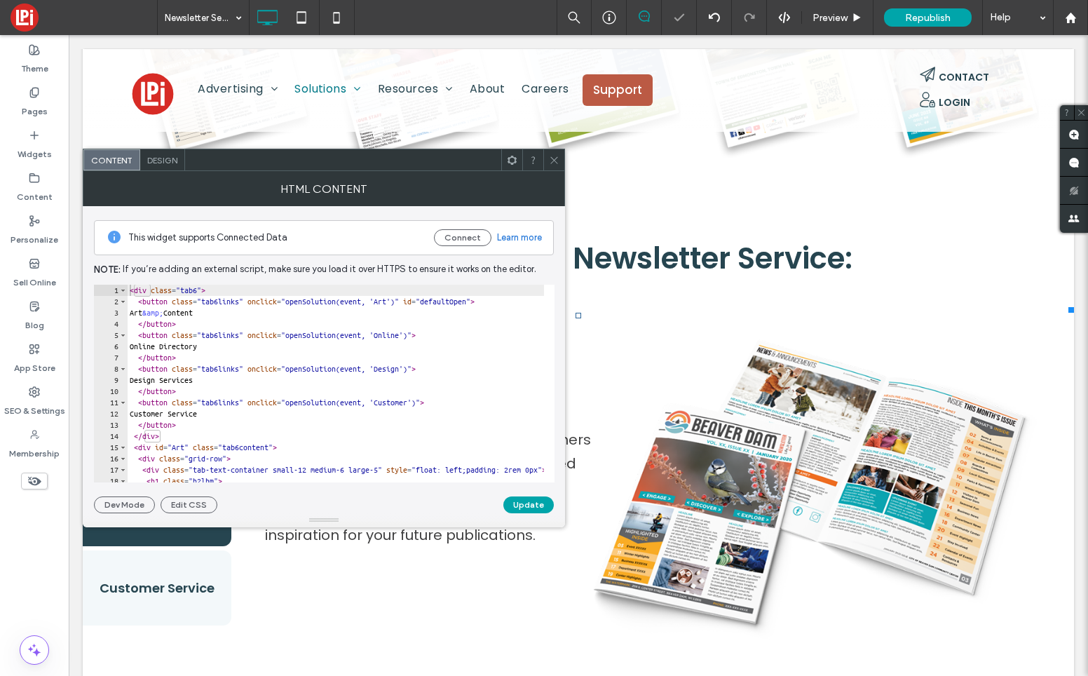
click at [157, 163] on span "Design" at bounding box center [162, 160] width 30 height 11
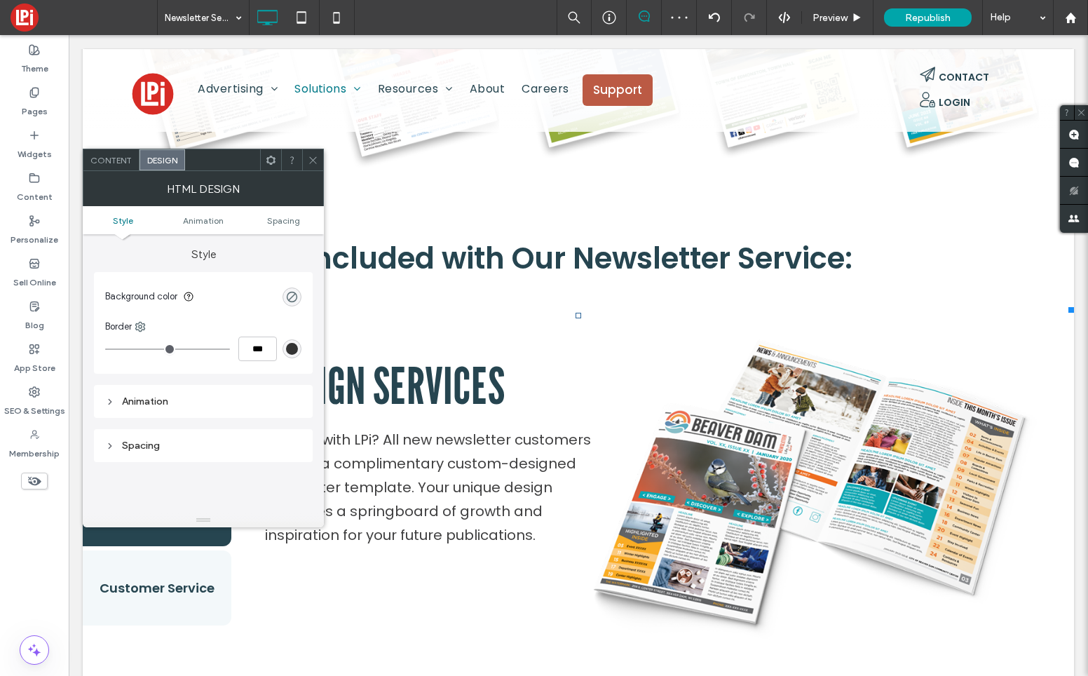
click at [270, 158] on icon at bounding box center [271, 160] width 11 height 11
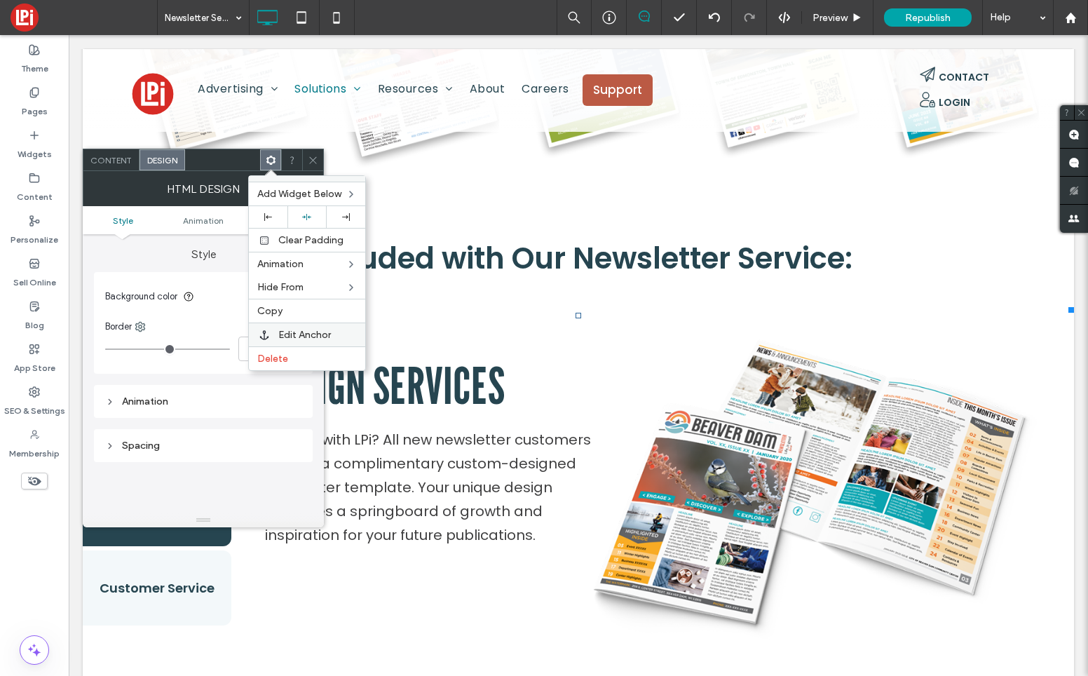
click at [295, 340] on span "Edit Anchor" at bounding box center [304, 335] width 53 height 12
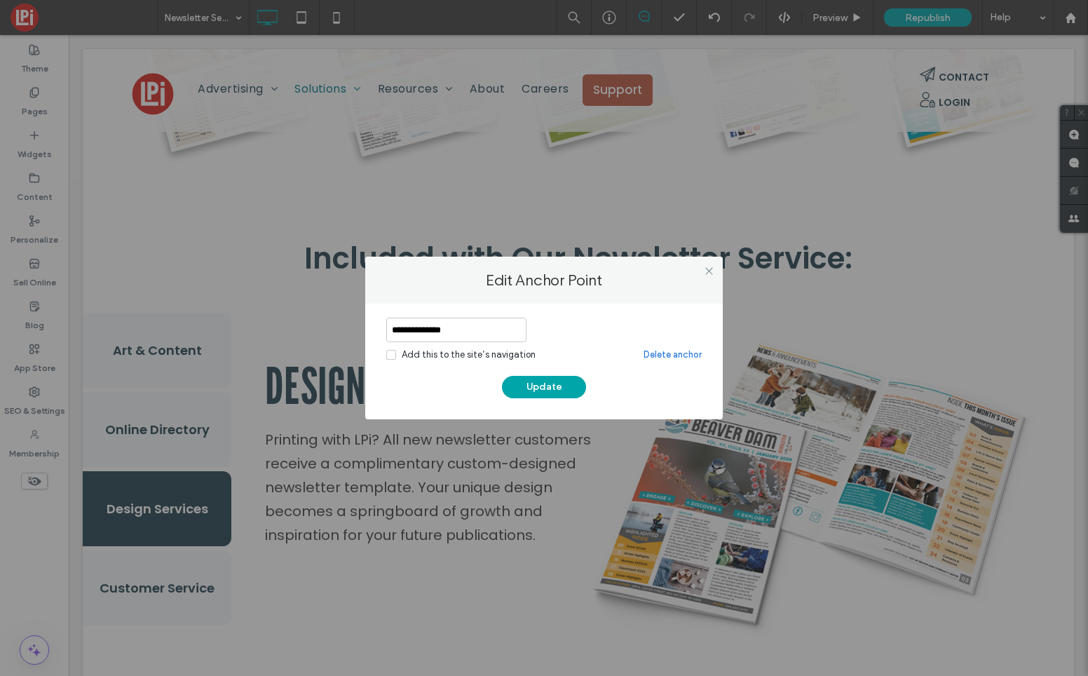
click at [650, 351] on link "Delete anchor" at bounding box center [673, 355] width 58 height 14
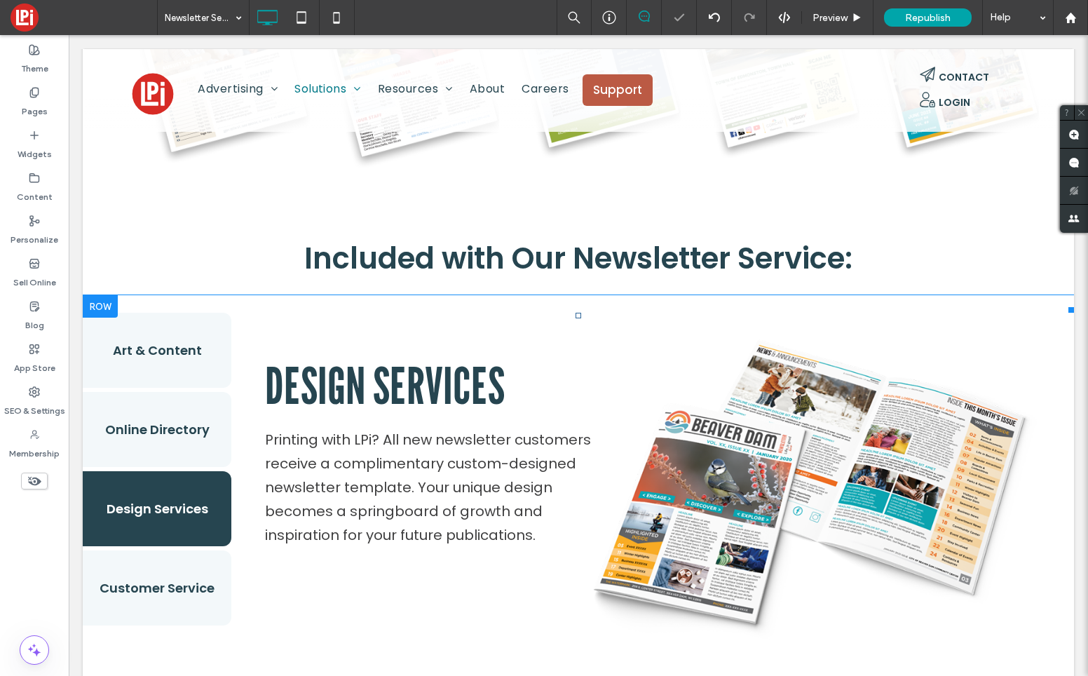
click at [444, 326] on div "DESIGN SERVICES Printing with LPi? All new newsletter customers receive a compl…" at bounding box center [433, 448] width 337 height 270
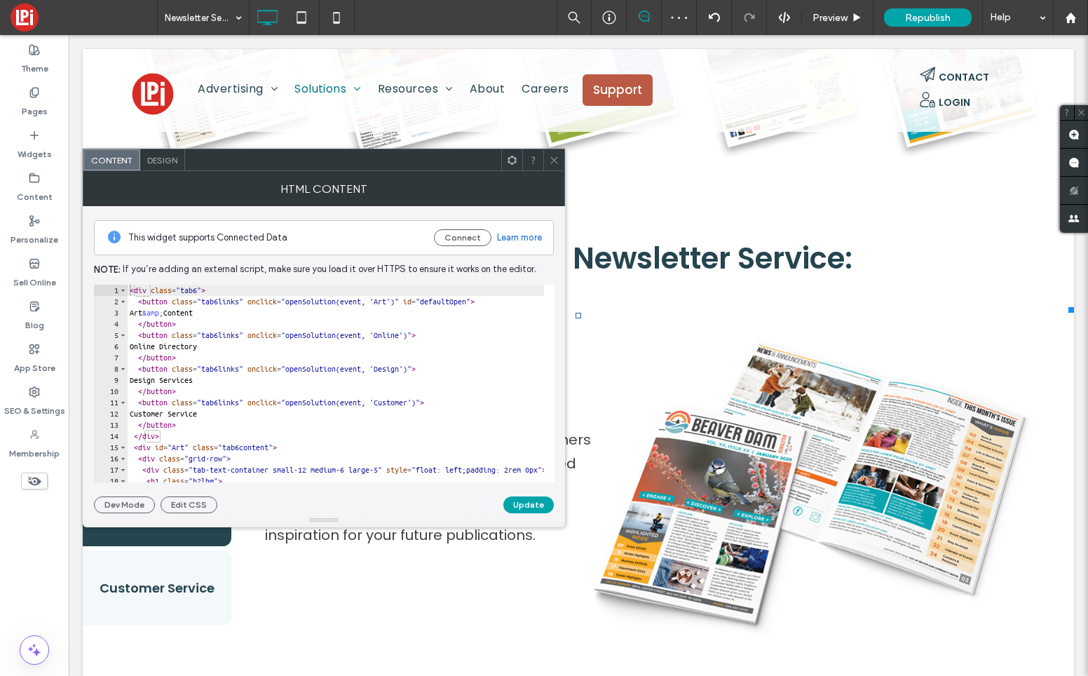
click at [512, 161] on icon at bounding box center [512, 160] width 11 height 11
click at [552, 156] on icon at bounding box center [554, 160] width 11 height 11
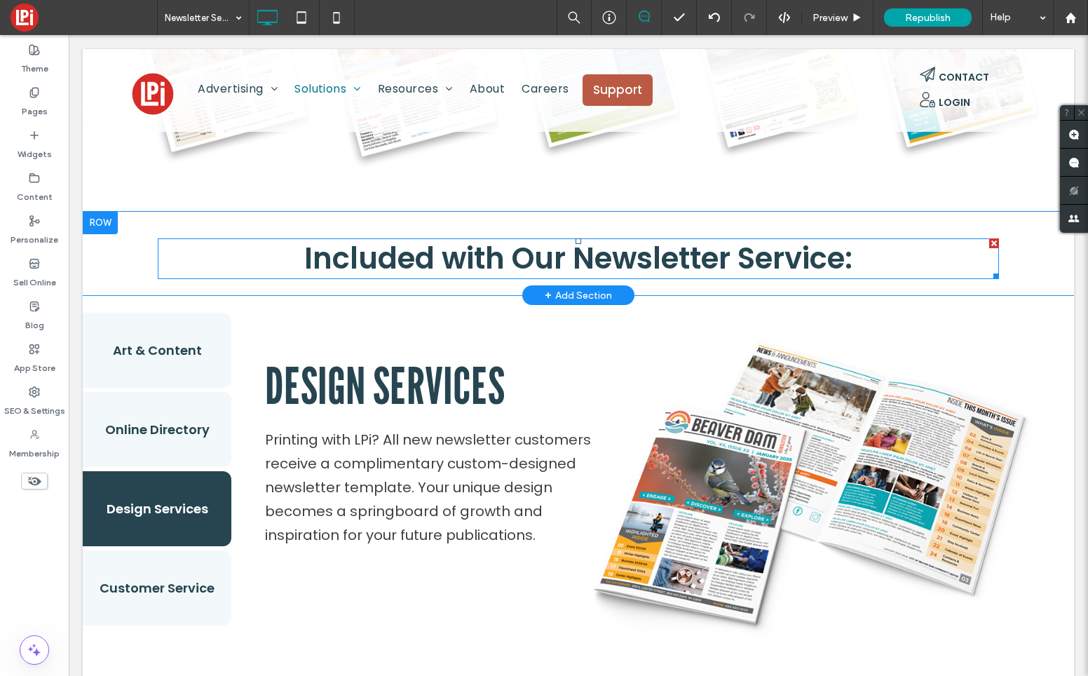
click at [291, 250] on h3 "Included with Our Newsletter Service:" at bounding box center [578, 259] width 841 height 39
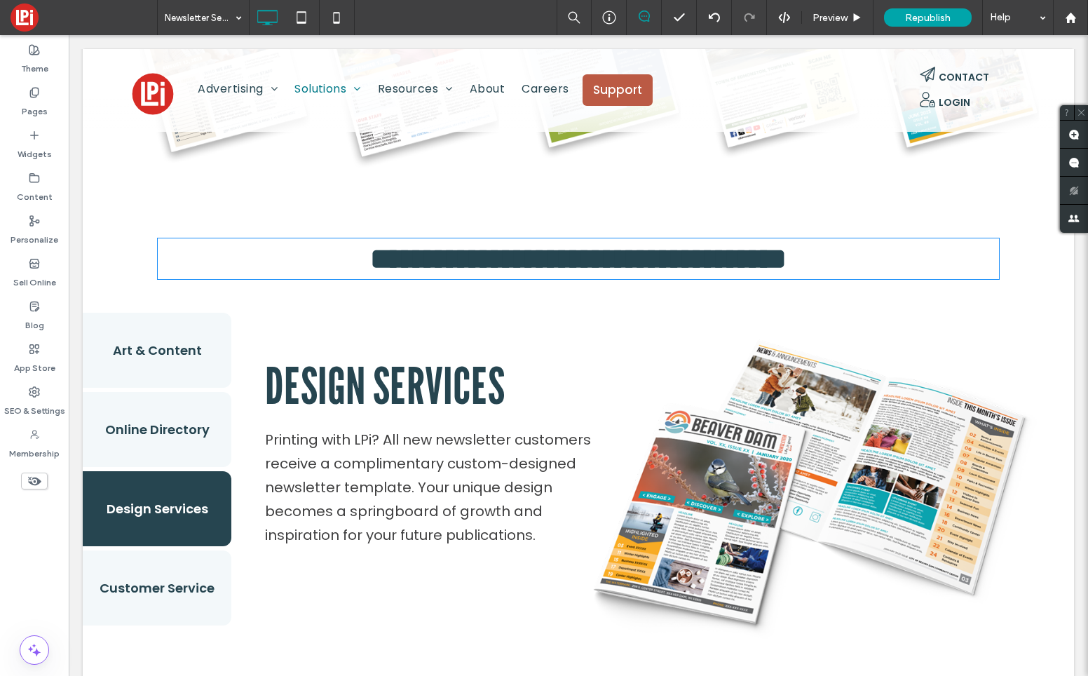
type input "*******"
type input "**"
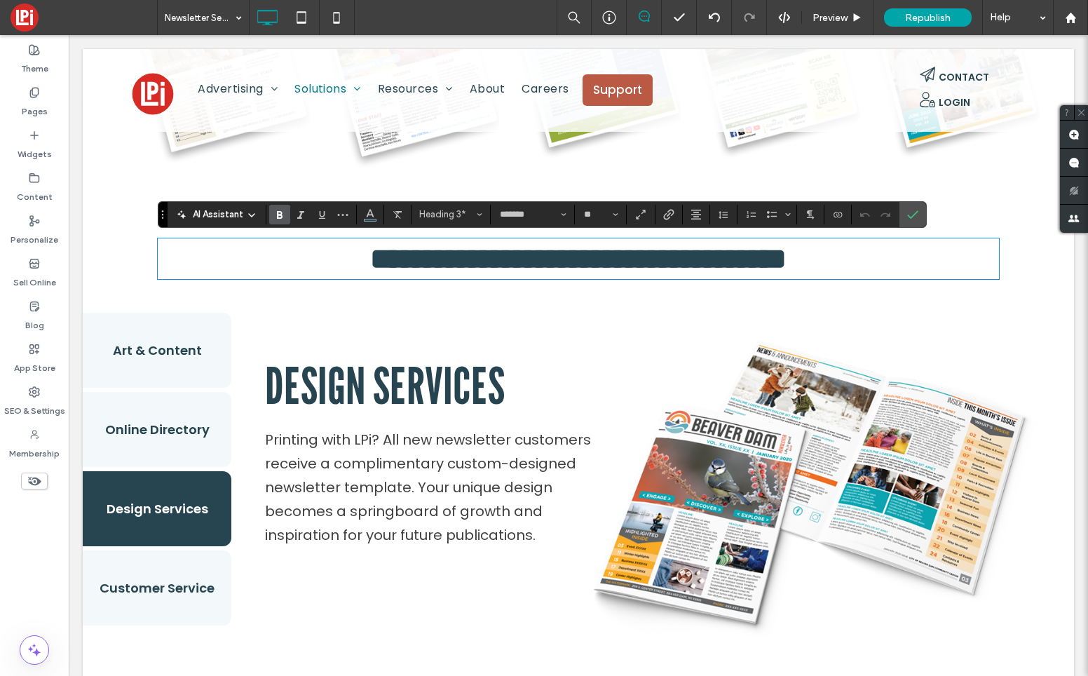
click at [384, 487] on p "Printing with LPi? All new newsletter customers receive a complimentary custom-…" at bounding box center [433, 487] width 337 height 119
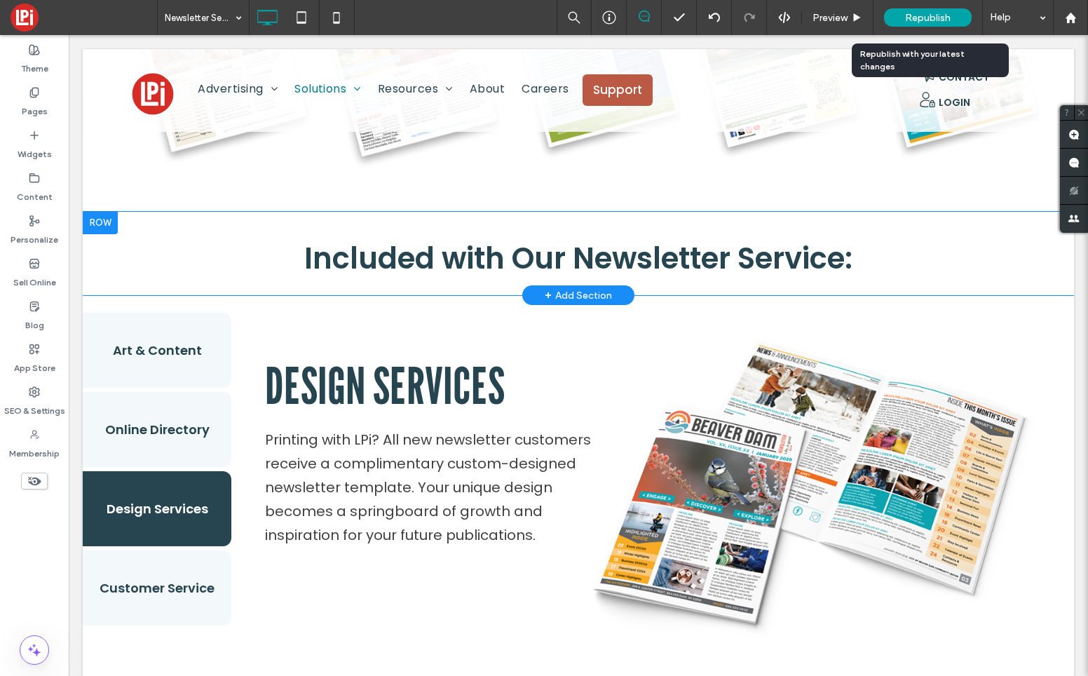
click at [907, 17] on span "Republish" at bounding box center [928, 18] width 46 height 12
